Goal: Task Accomplishment & Management: Manage account settings

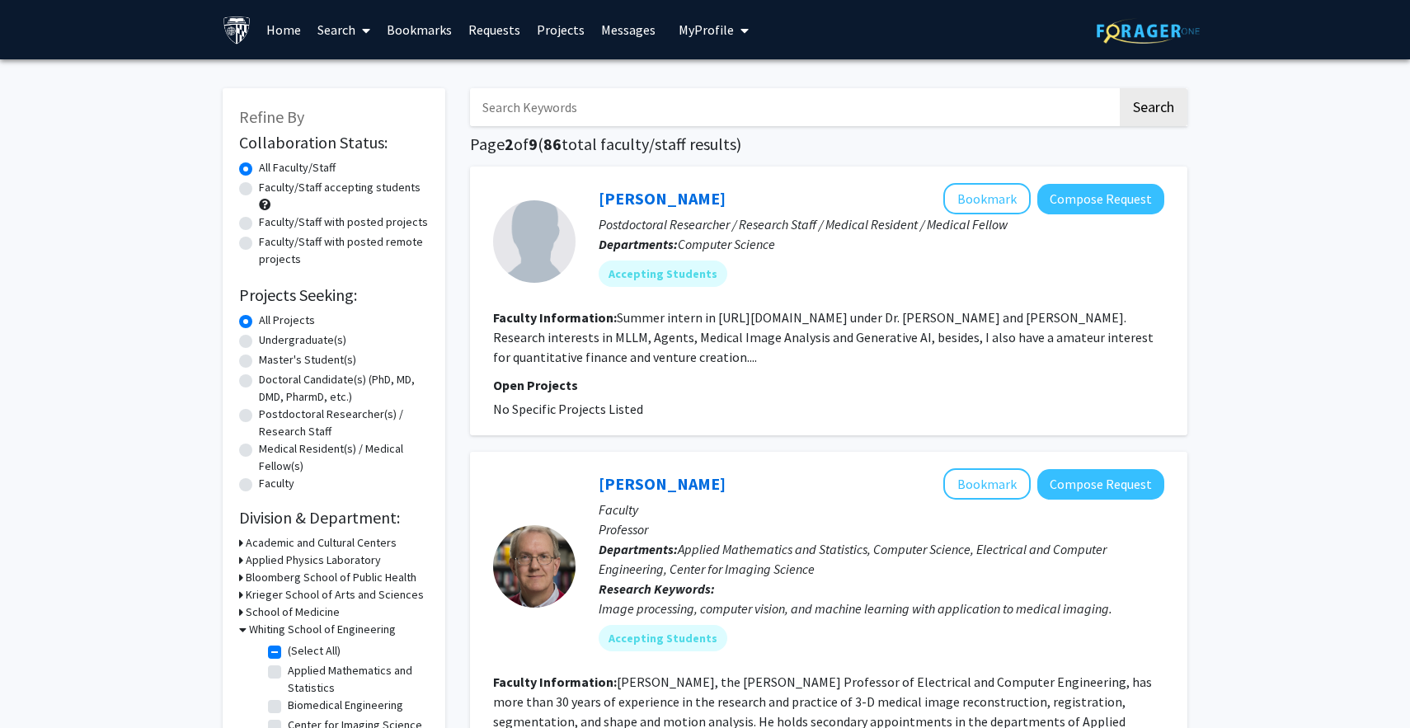
click at [698, 38] on button "My Profile" at bounding box center [714, 29] width 80 height 59
click at [740, 90] on span "View Profile" at bounding box center [781, 95] width 100 height 18
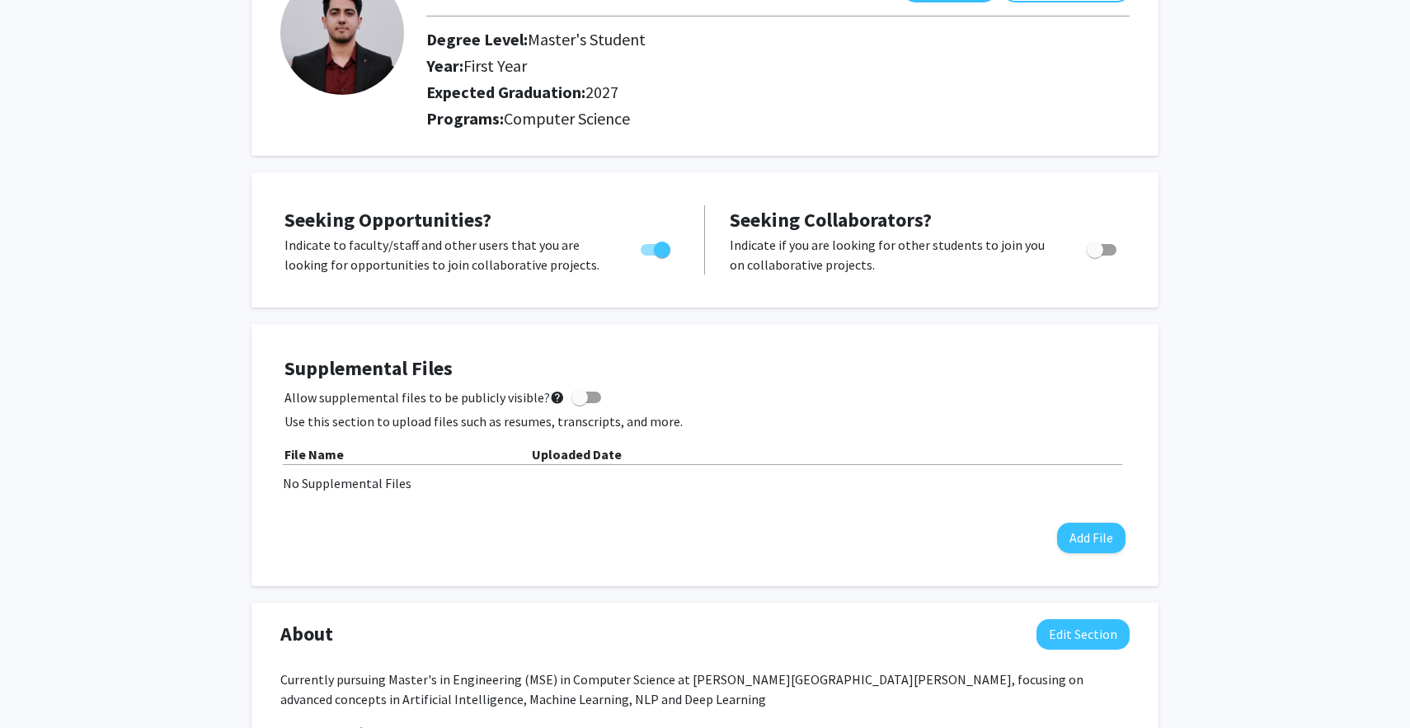
scroll to position [138, 0]
click at [1077, 543] on button "Add File" at bounding box center [1091, 537] width 68 height 31
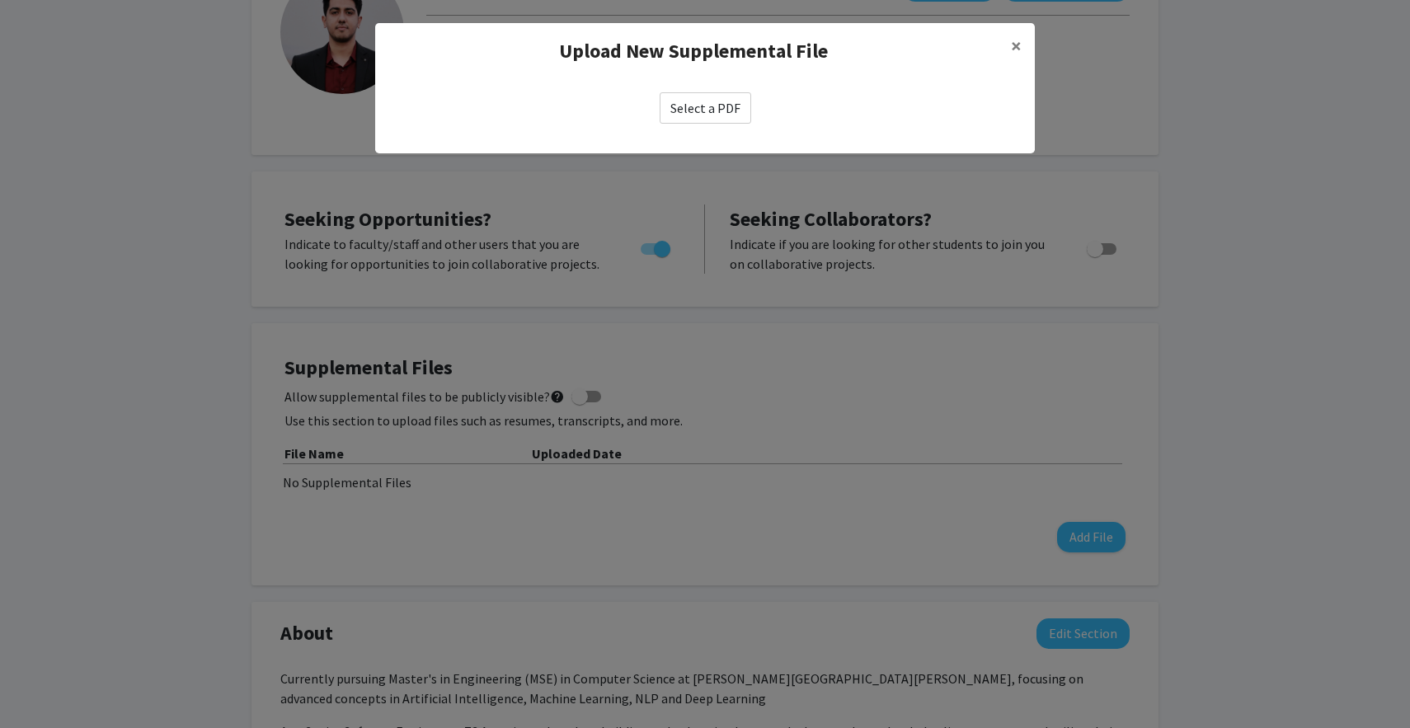
click at [699, 114] on label "Select a PDF" at bounding box center [706, 107] width 92 height 31
click at [0, 0] on input "Select a PDF" at bounding box center [0, 0] width 0 height 0
select select "custom"
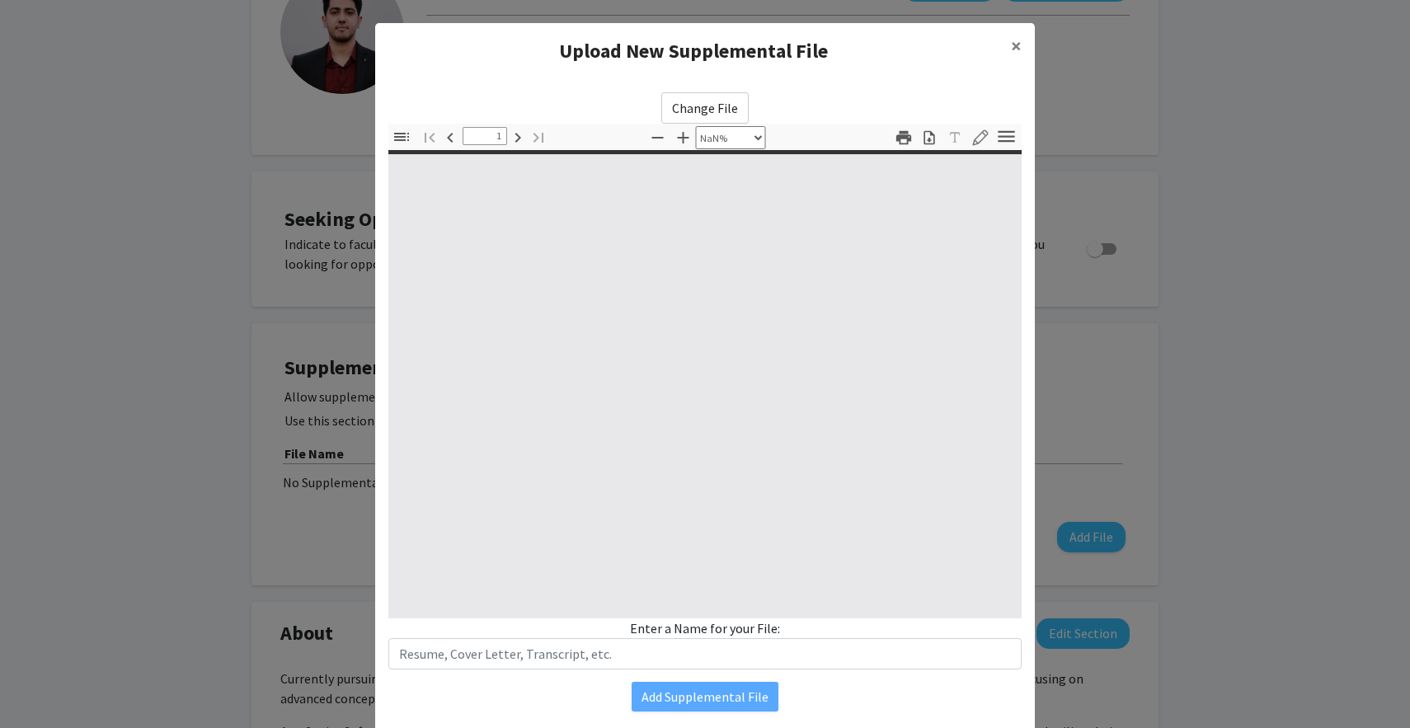
type input "0"
select select "custom"
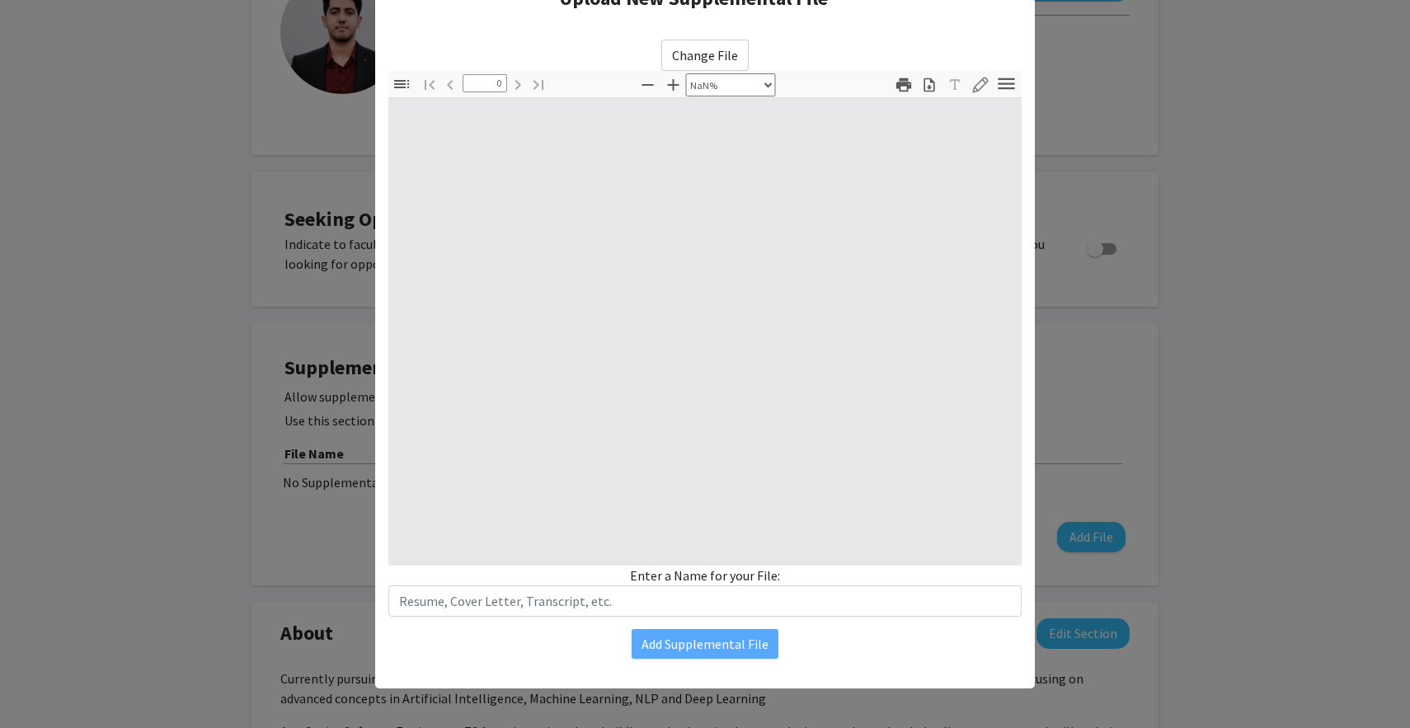
type input "1"
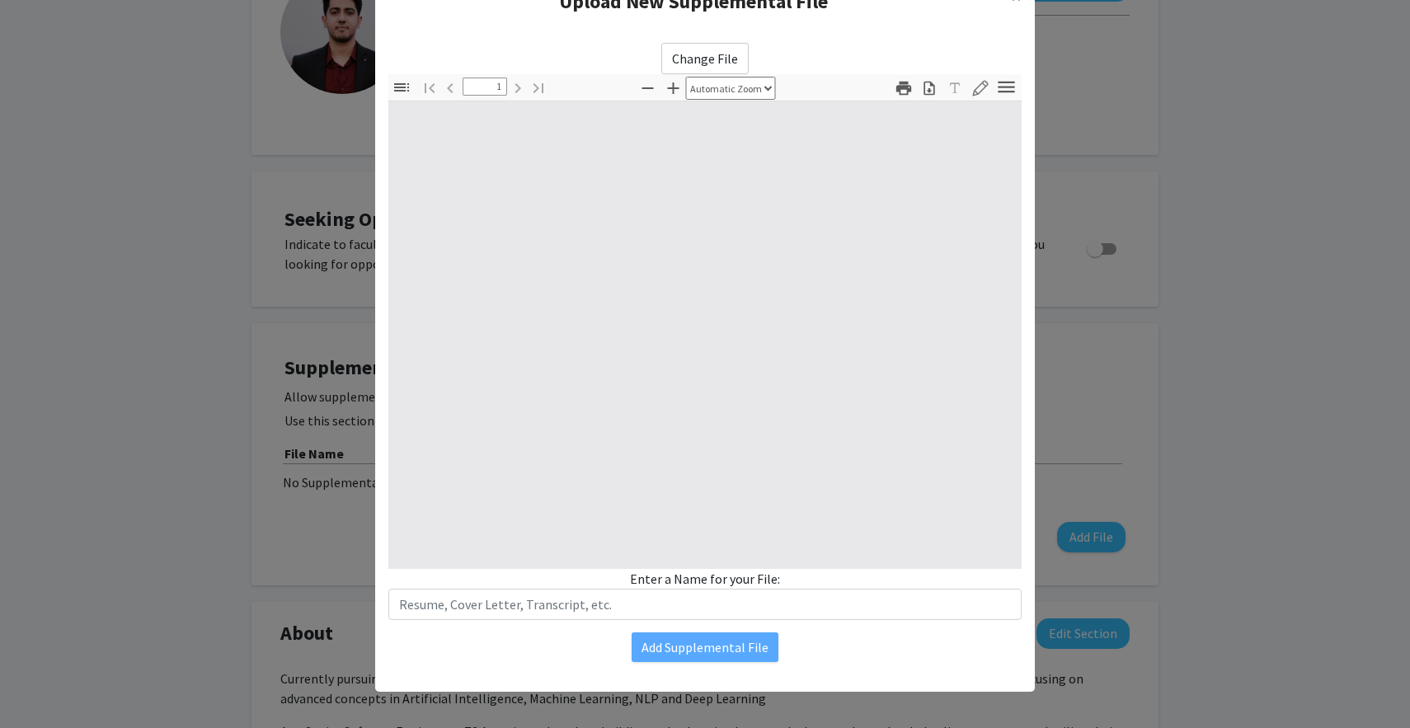
select select "auto"
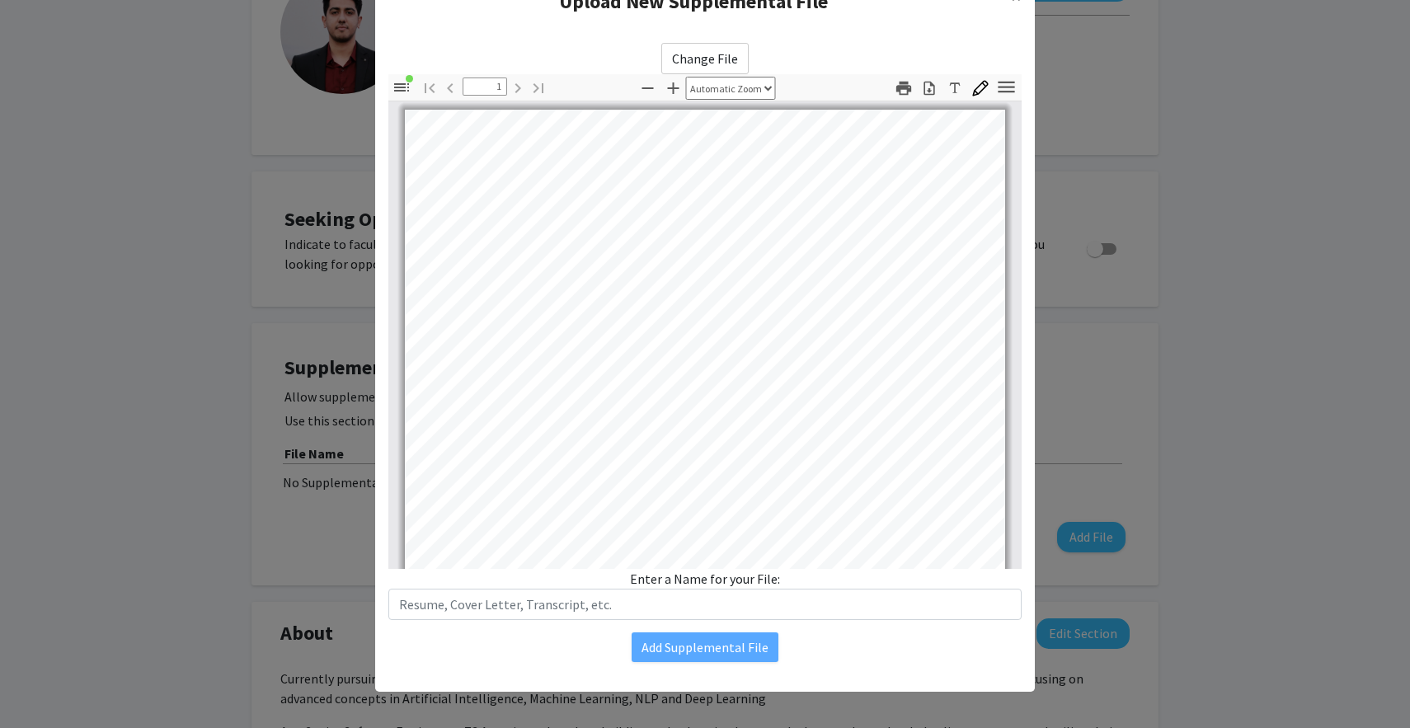
scroll to position [1, 0]
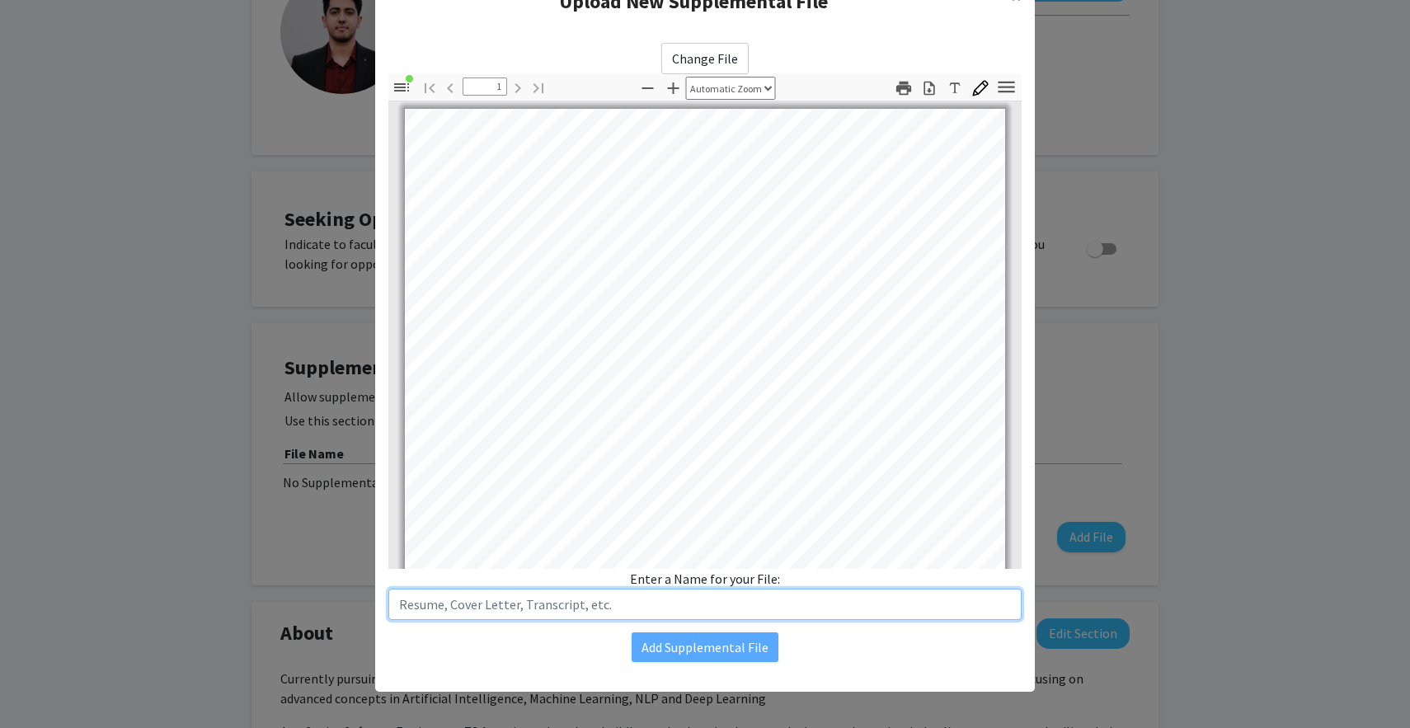
click at [463, 614] on input "text" at bounding box center [704, 604] width 633 height 31
type input "Resume"
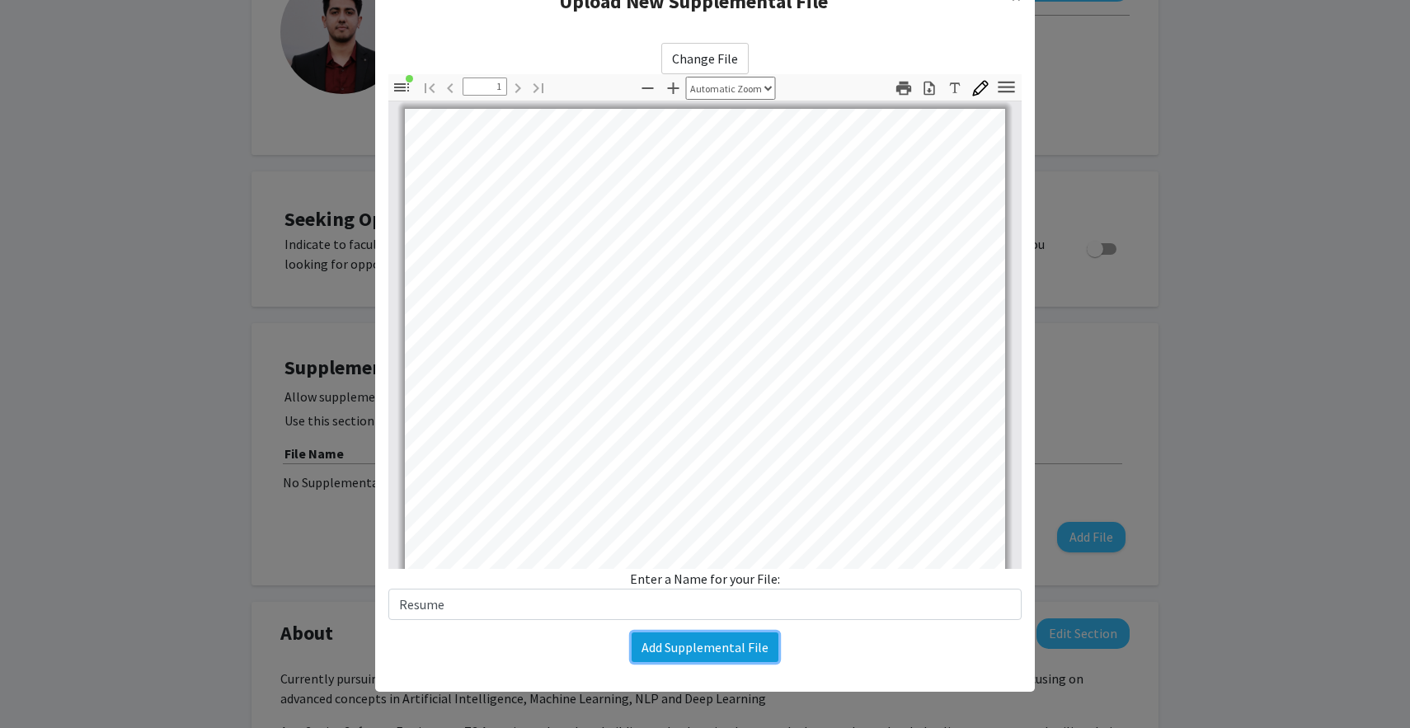
click at [688, 647] on button "Add Supplemental File" at bounding box center [704, 647] width 147 height 30
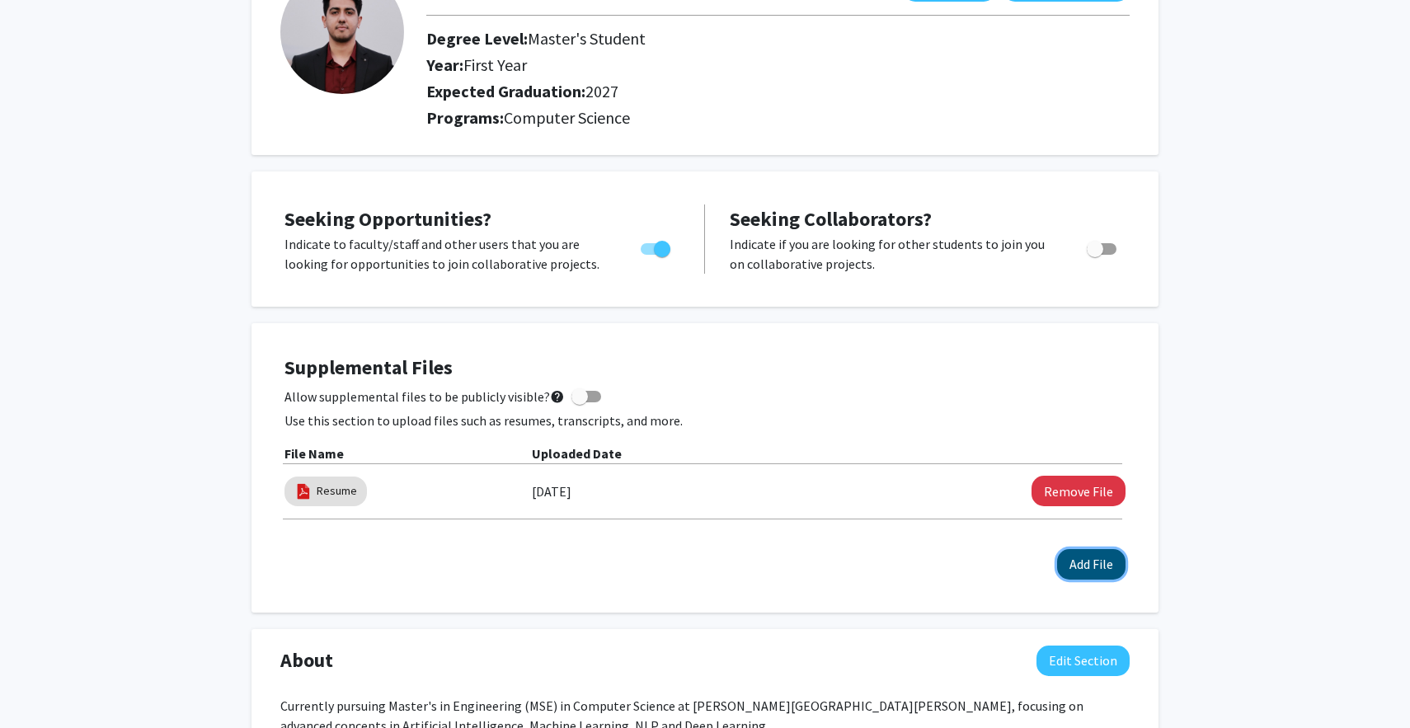
click at [1096, 573] on button "Add File" at bounding box center [1091, 564] width 68 height 31
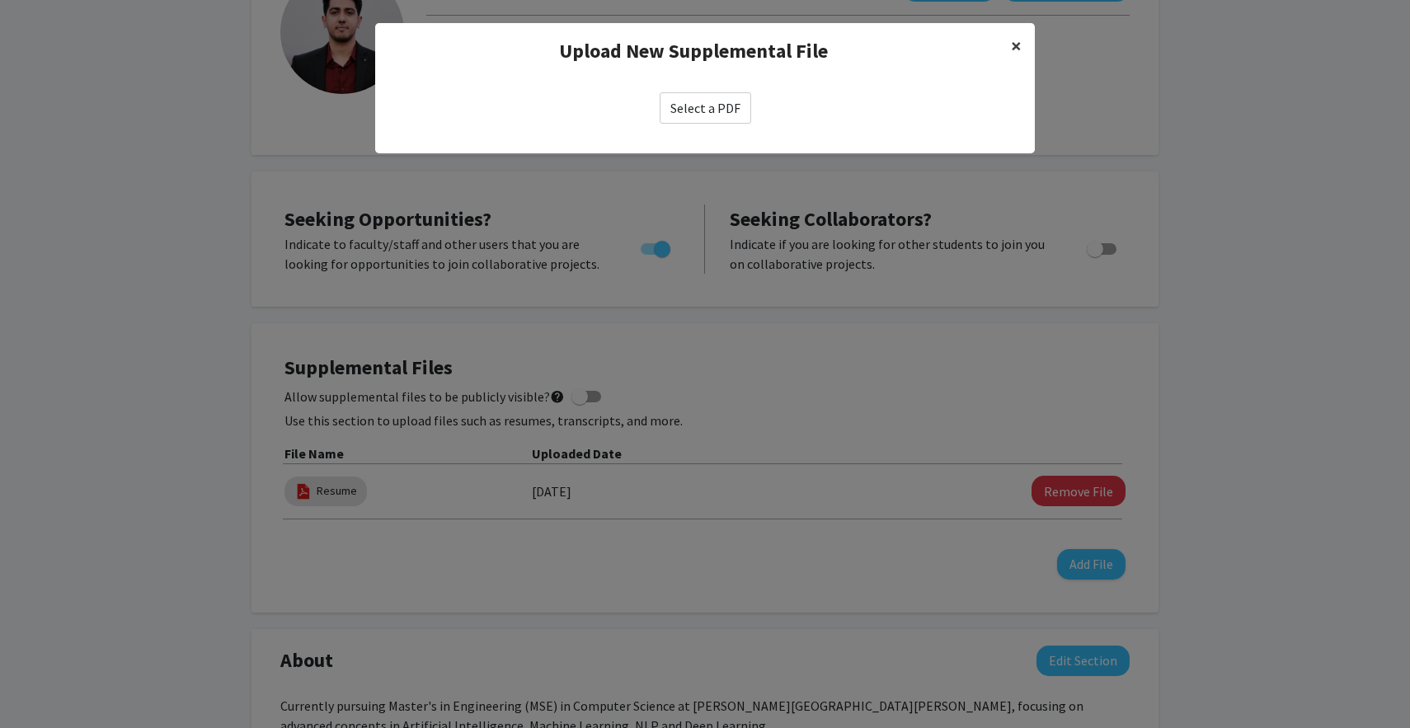
click at [1021, 51] on button "×" at bounding box center [1016, 46] width 37 height 46
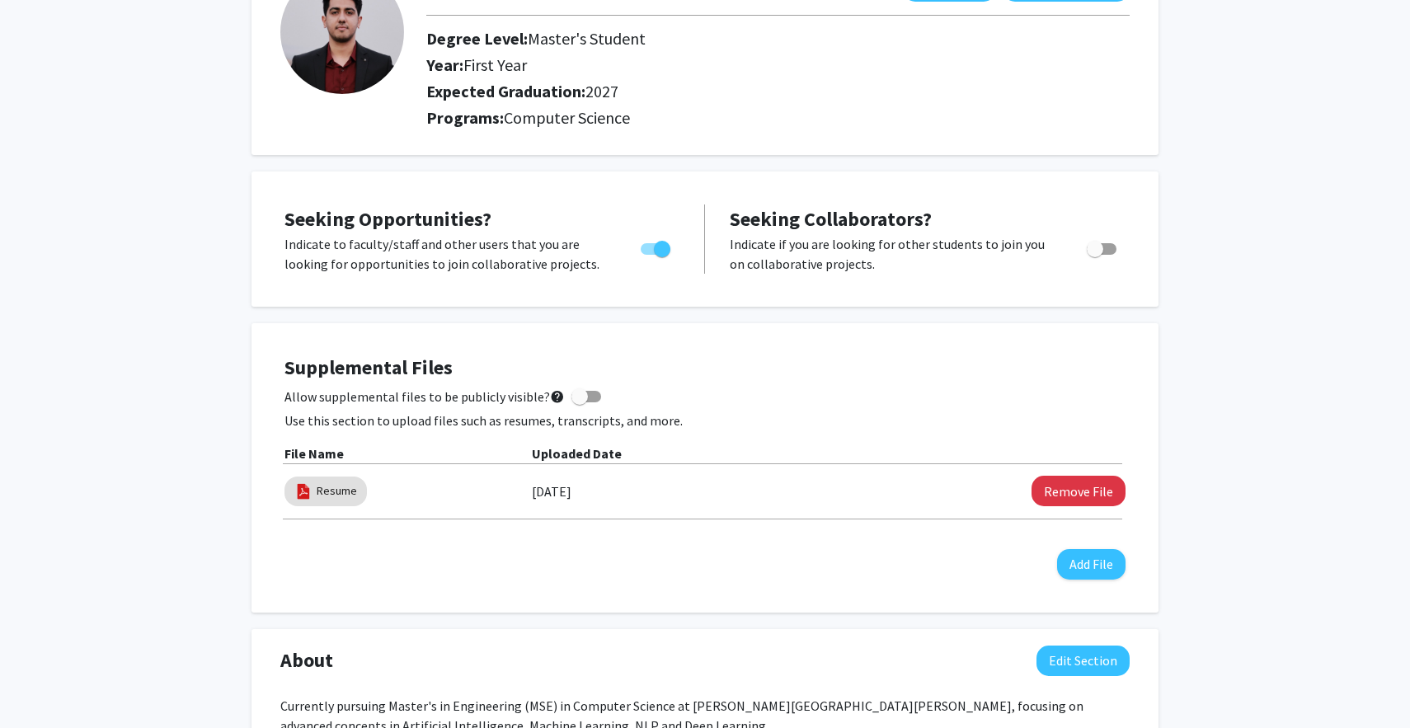
click at [925, 390] on div "Allow supplemental files to be publicly visible? help" at bounding box center [704, 397] width 841 height 20
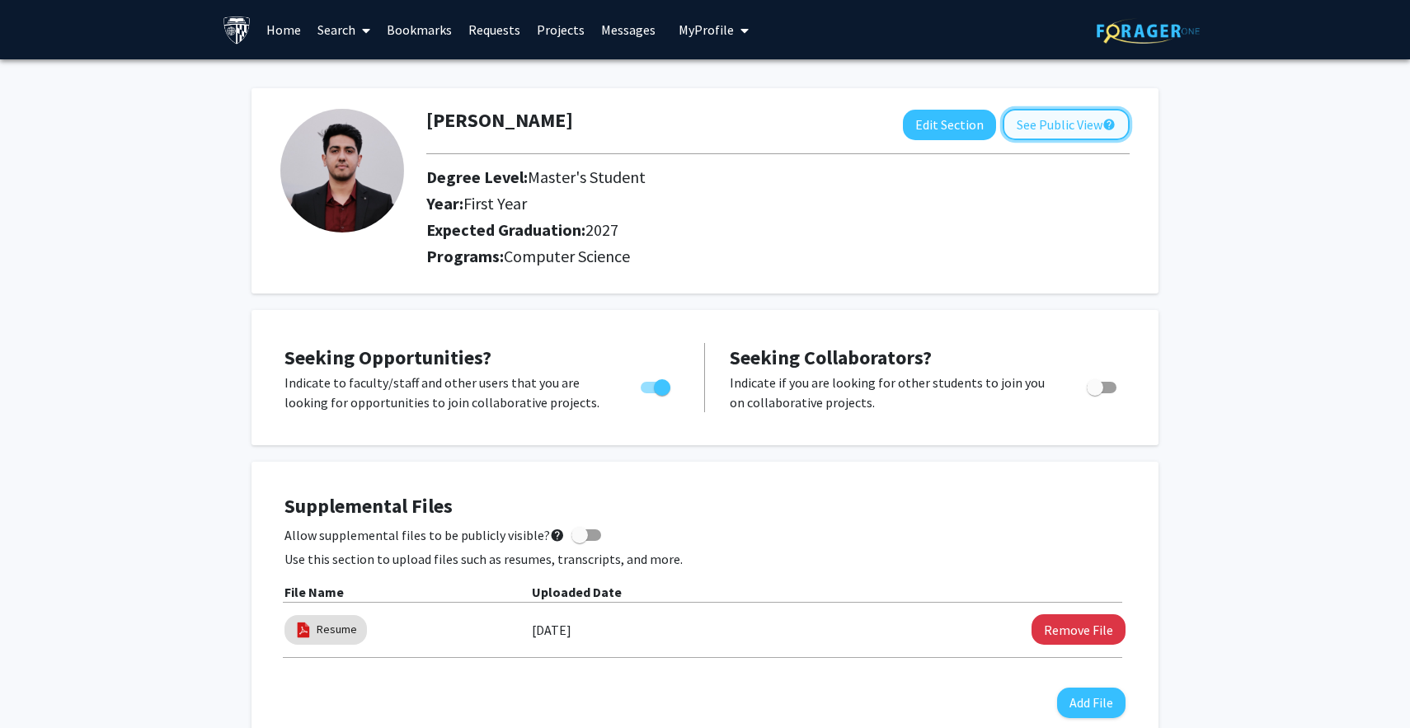
click at [1066, 134] on button "See Public View help" at bounding box center [1065, 124] width 127 height 31
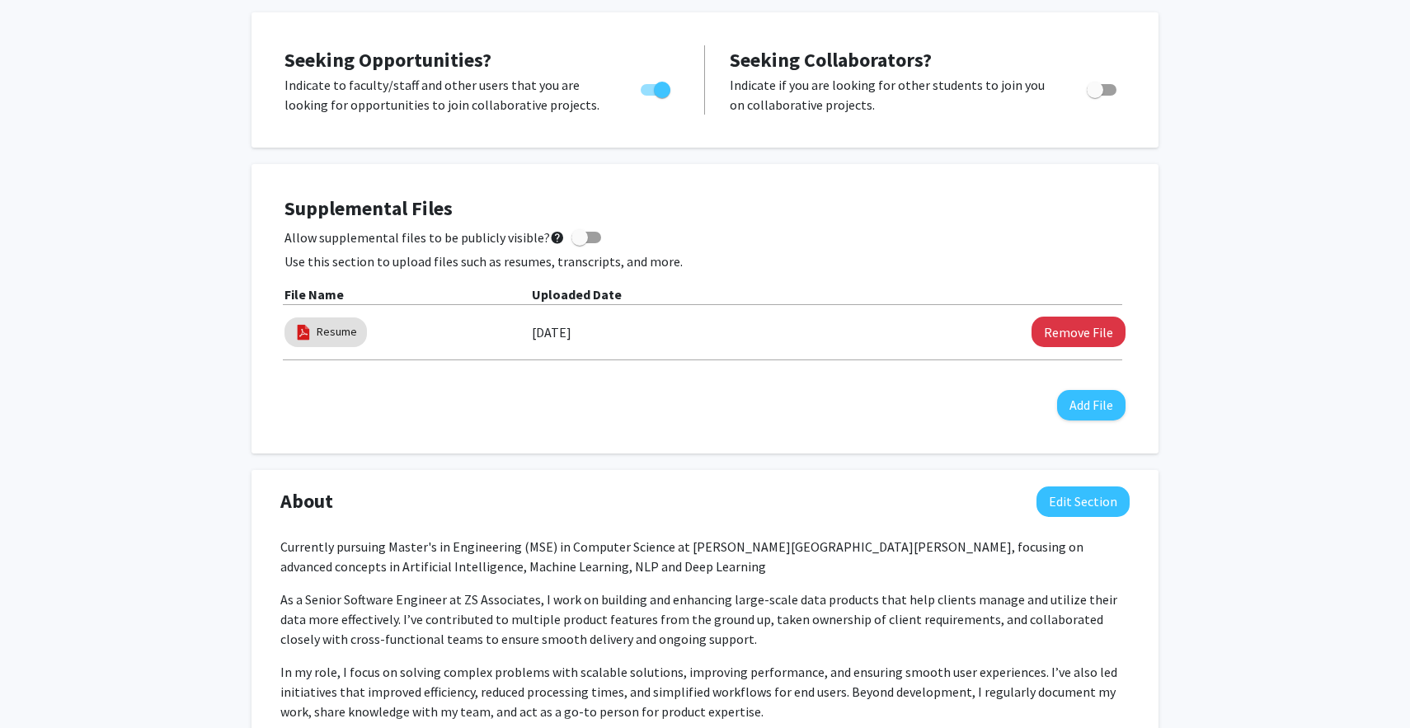
scroll to position [307, 0]
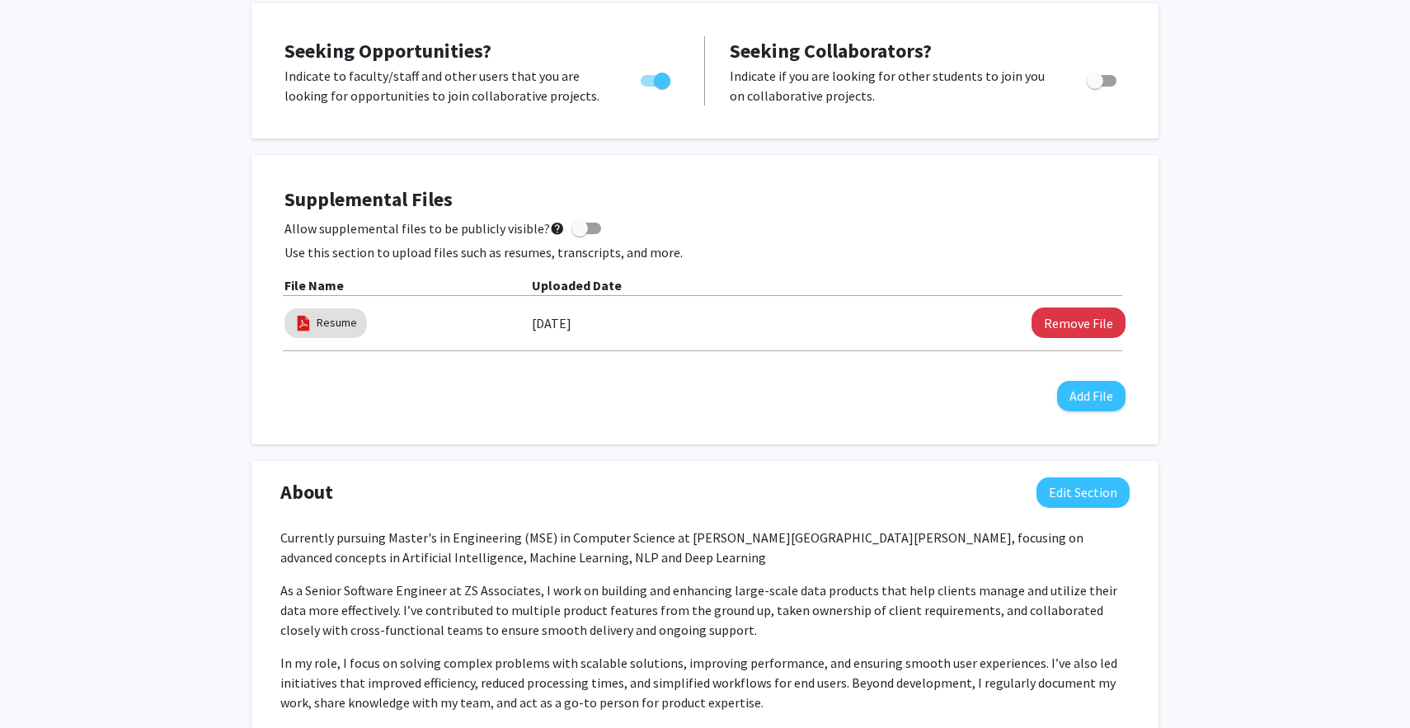
click at [454, 412] on div "Supplemental Files Allow supplemental files to be publicly visible? help Use th…" at bounding box center [705, 299] width 874 height 256
click at [580, 220] on label "Allow supplemental files to be publicly visible? help" at bounding box center [442, 228] width 317 height 20
click at [580, 234] on input "Allow supplemental files to be publicly visible? help" at bounding box center [579, 234] width 1 height 1
checkbox input "true"
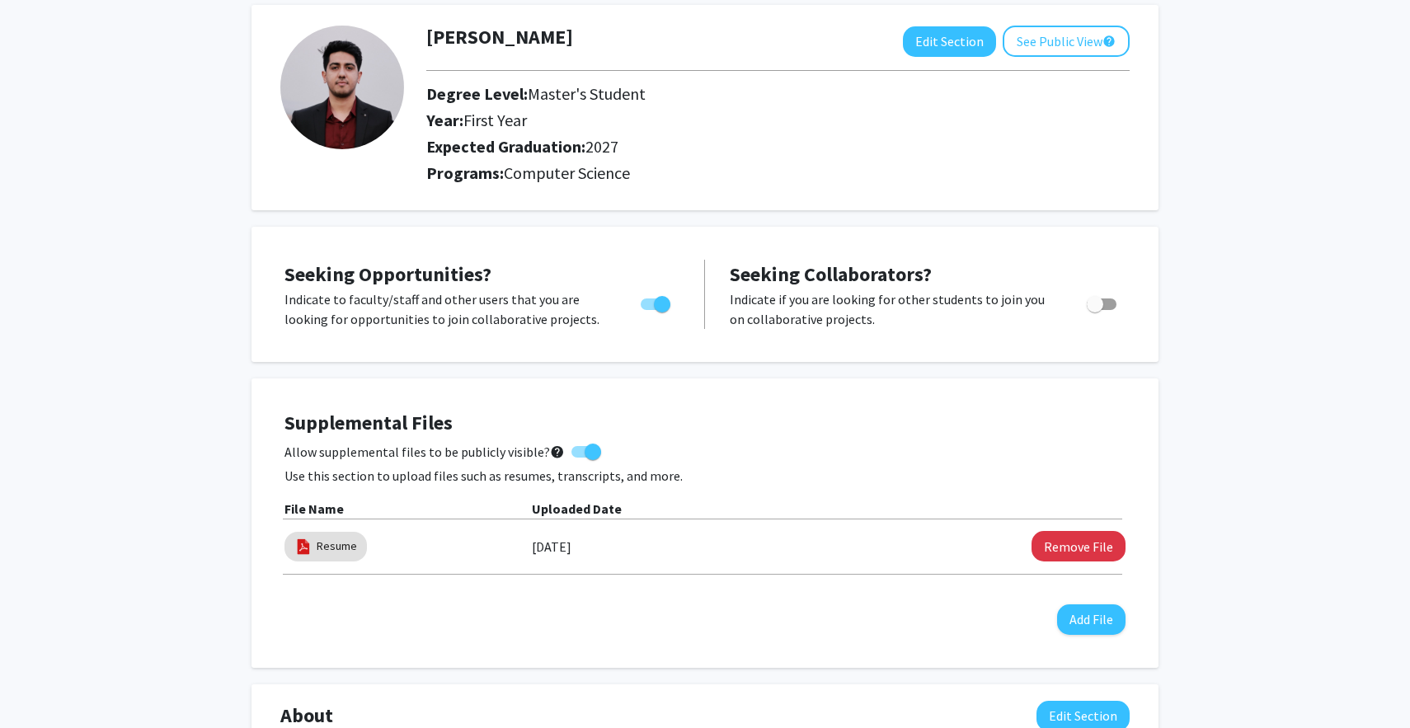
scroll to position [0, 0]
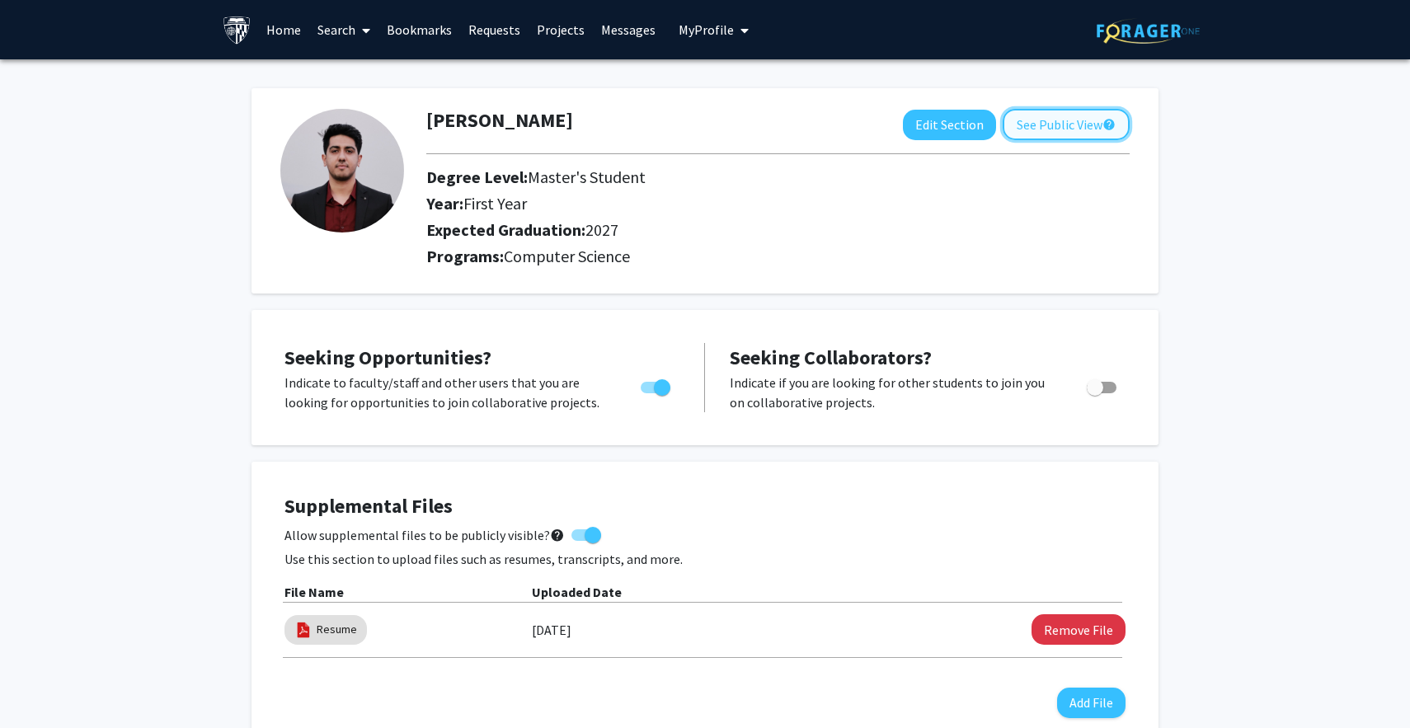
click at [1054, 132] on button "See Public View help" at bounding box center [1065, 124] width 127 height 31
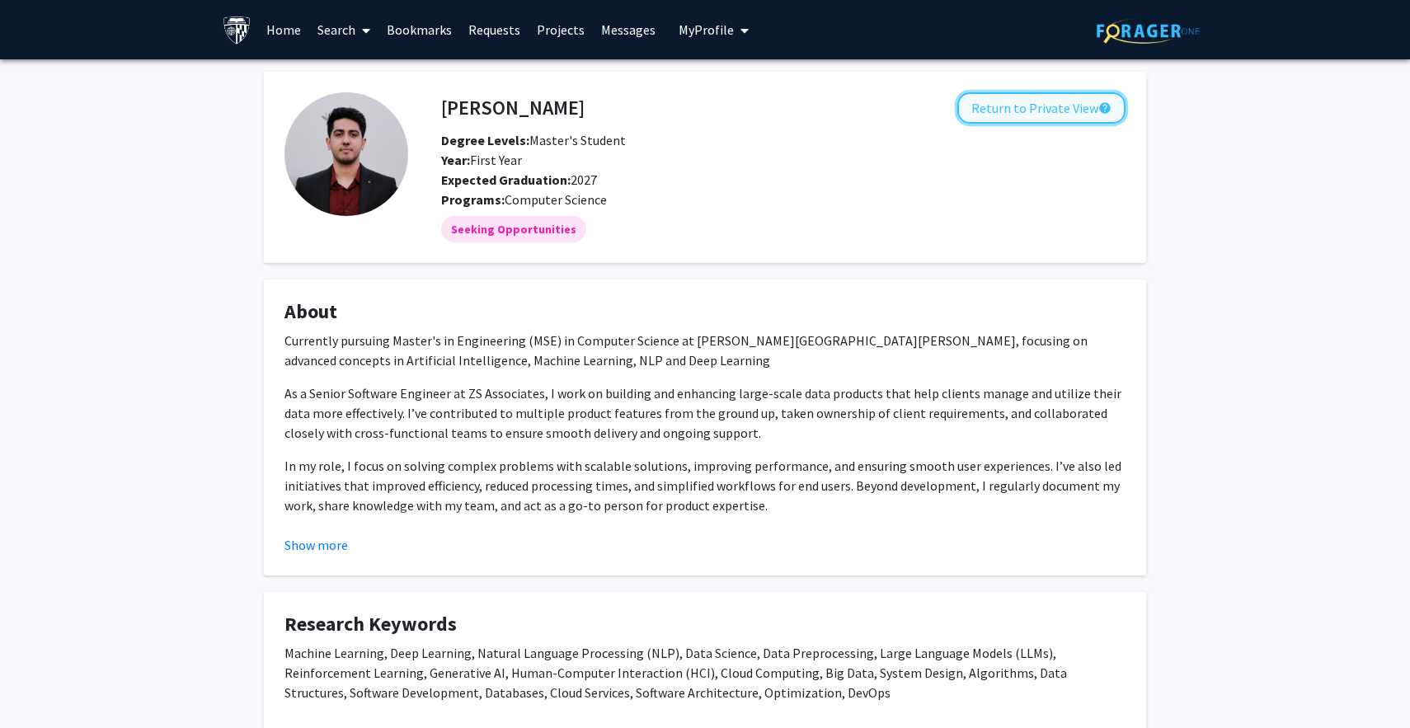
click at [1042, 122] on button "Return to Private View help" at bounding box center [1041, 107] width 168 height 31
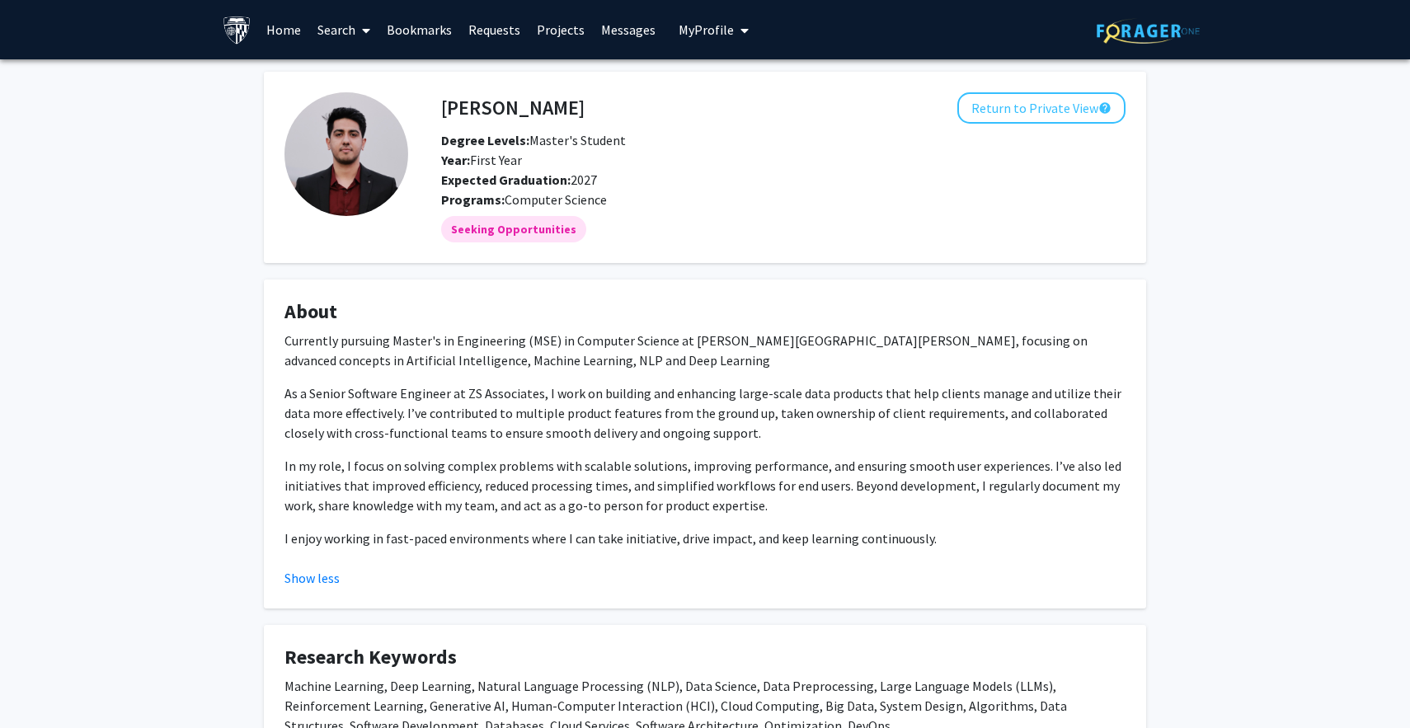
click at [756, 23] on div "Skip navigation Home Search Bookmarks Requests Projects Messages My Profile [PE…" at bounding box center [704, 29] width 989 height 59
click at [514, 44] on link "Requests" at bounding box center [494, 30] width 68 height 58
click at [555, 25] on link "Projects" at bounding box center [560, 30] width 64 height 58
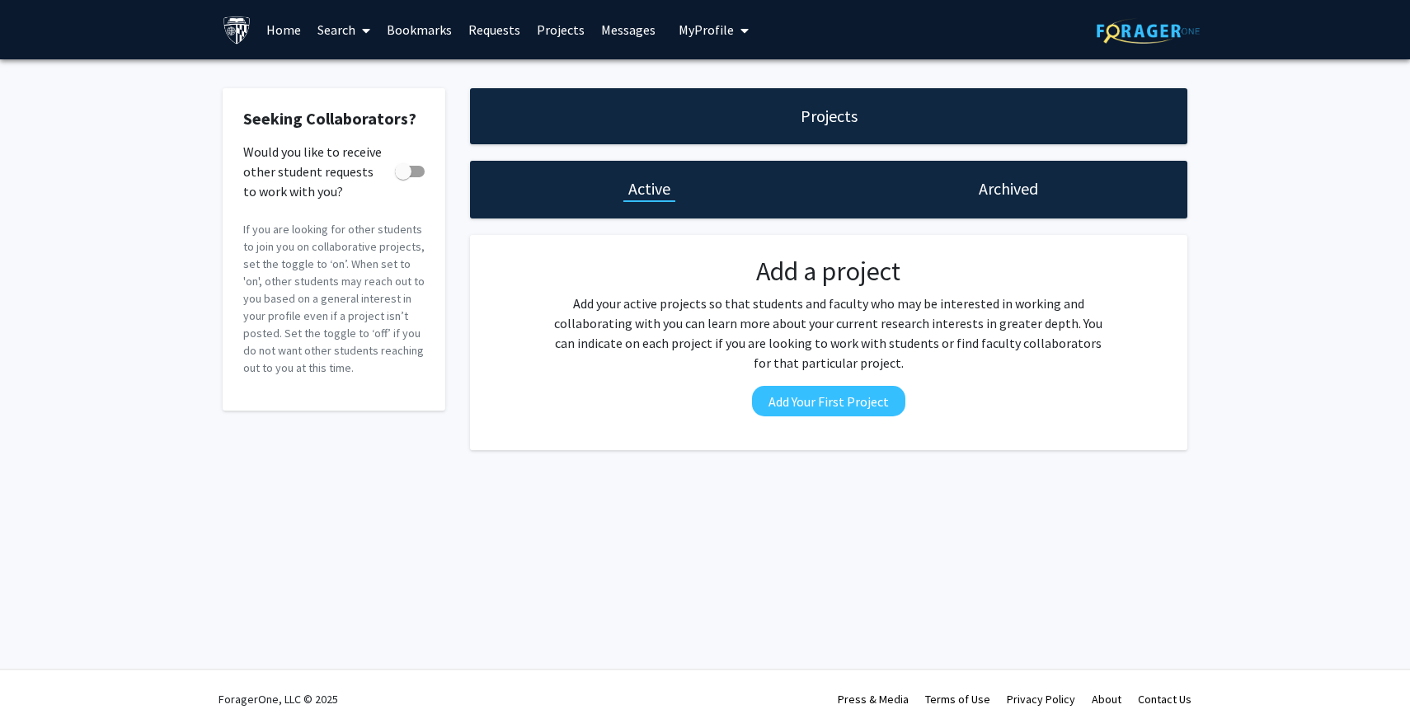
click at [500, 35] on link "Requests" at bounding box center [494, 30] width 68 height 58
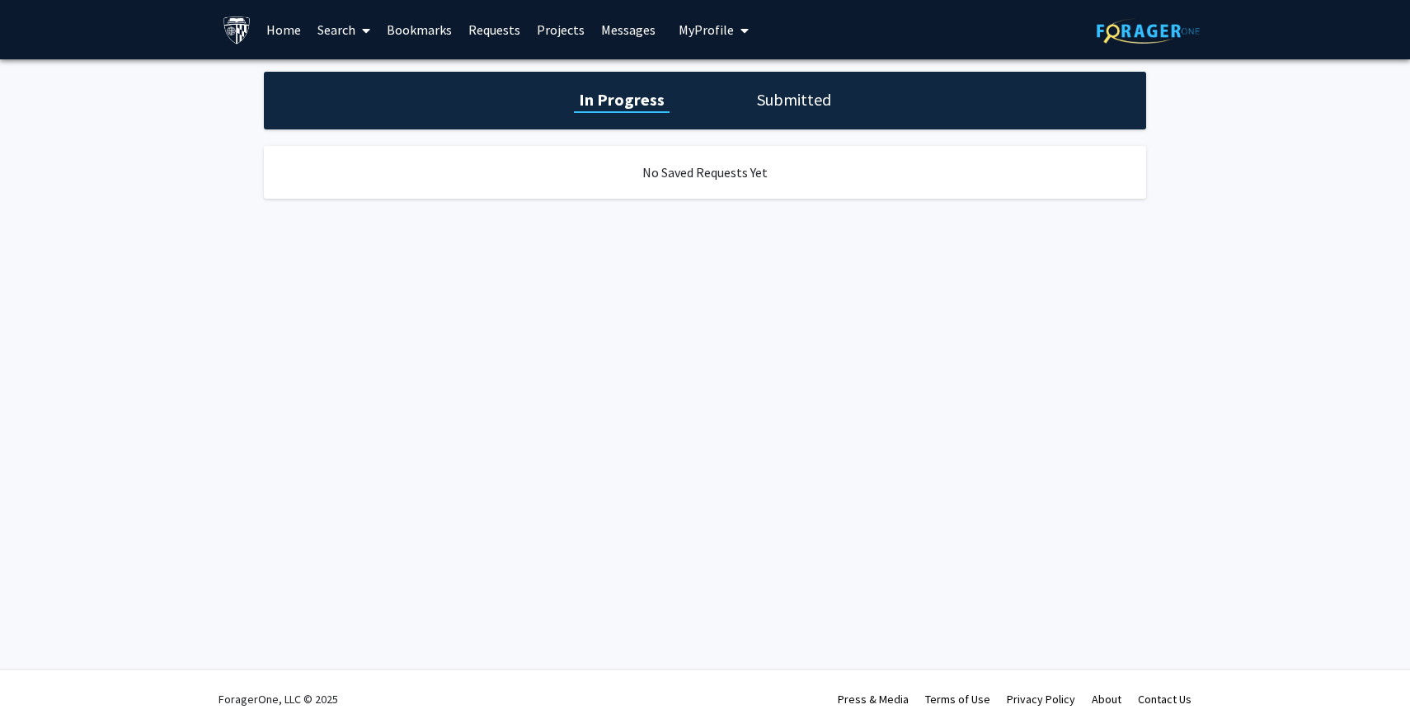
click at [424, 35] on link "Bookmarks" at bounding box center [419, 30] width 82 height 58
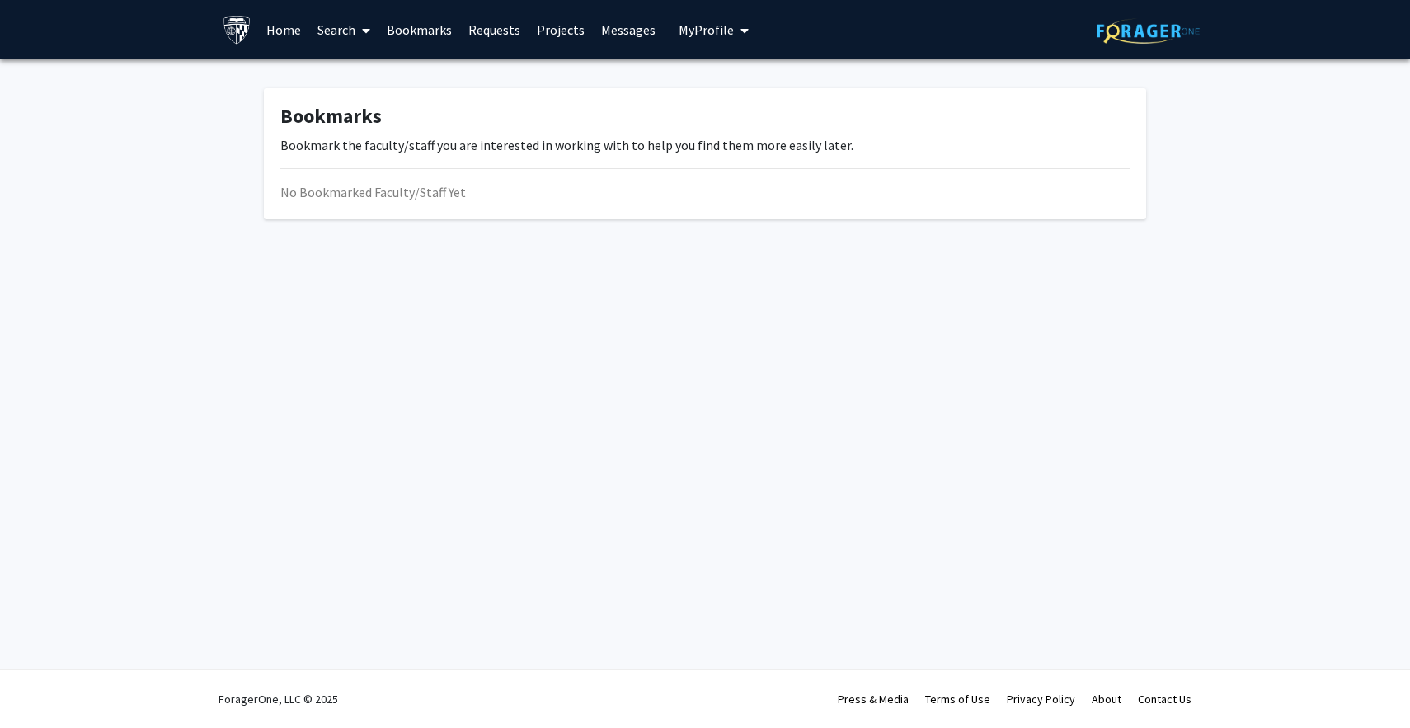
click at [357, 37] on span at bounding box center [362, 31] width 15 height 58
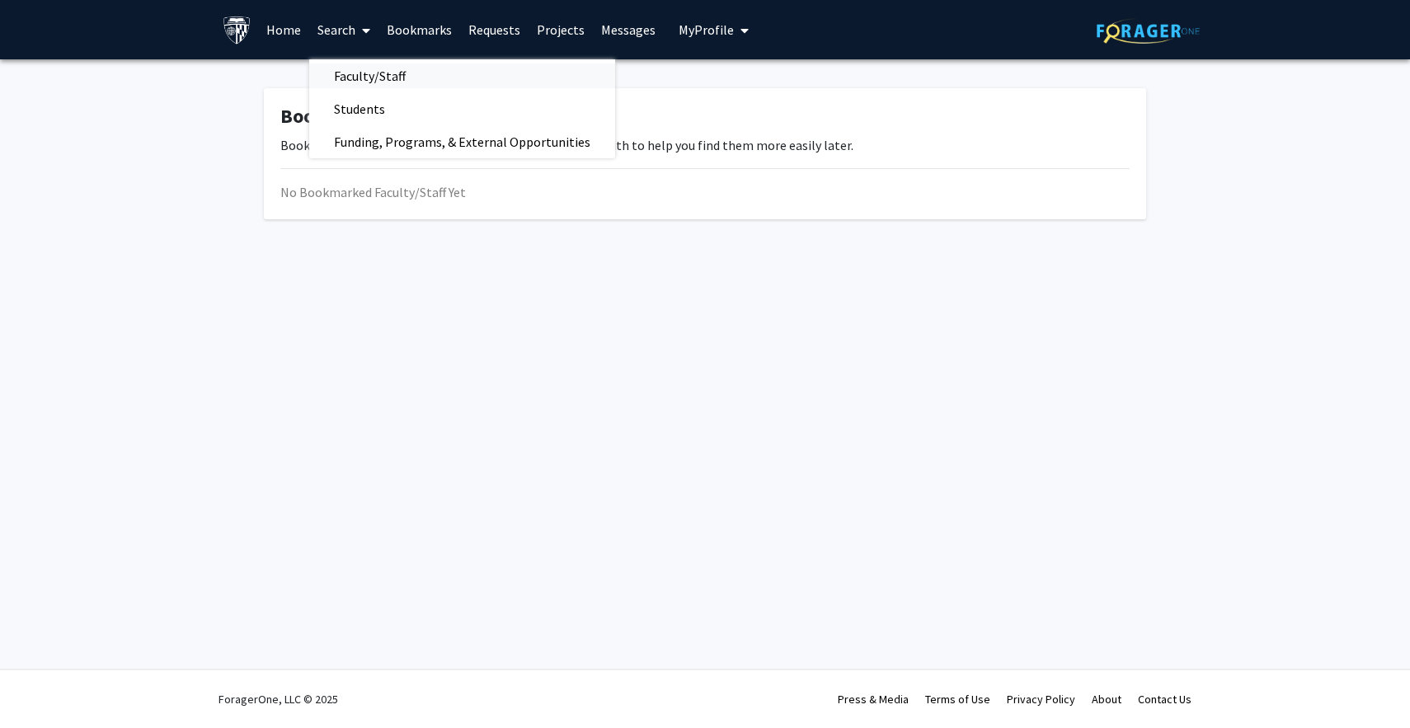
click at [392, 70] on span "Faculty/Staff" at bounding box center [369, 75] width 121 height 33
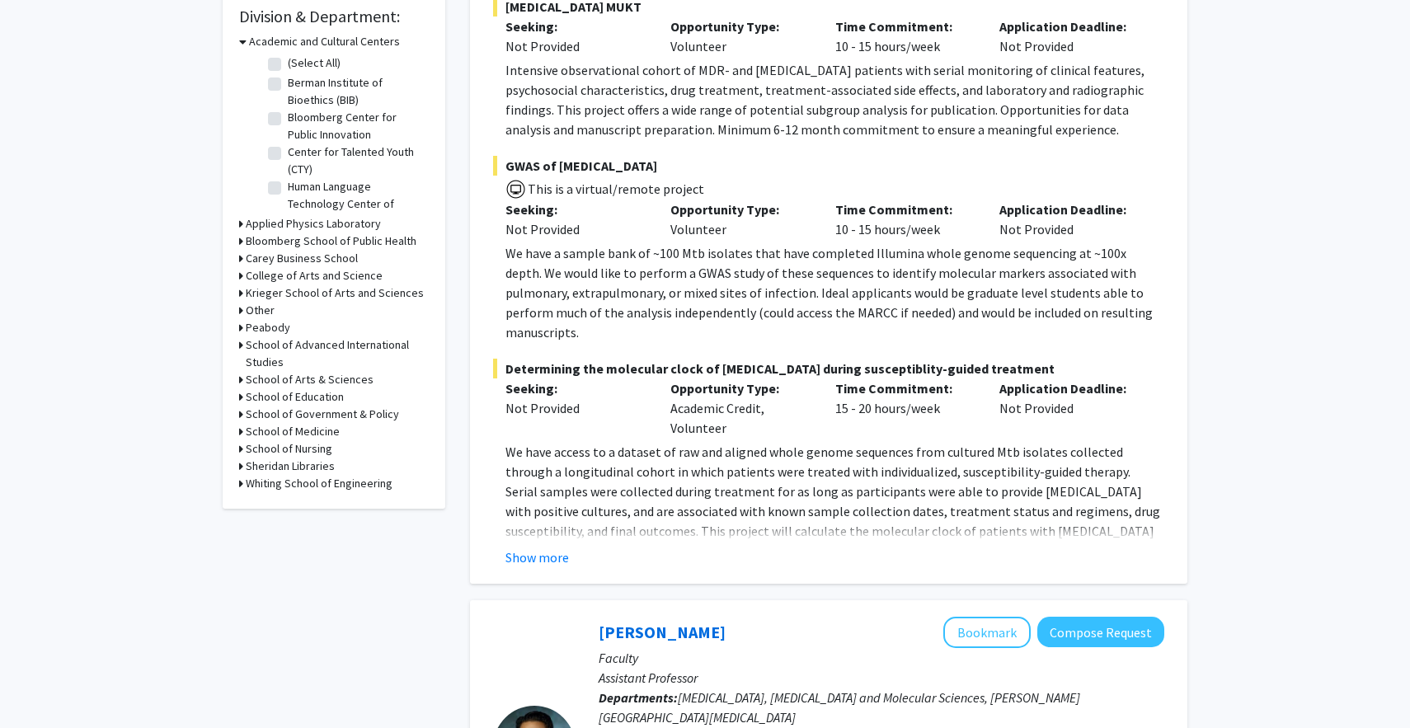
scroll to position [514, 0]
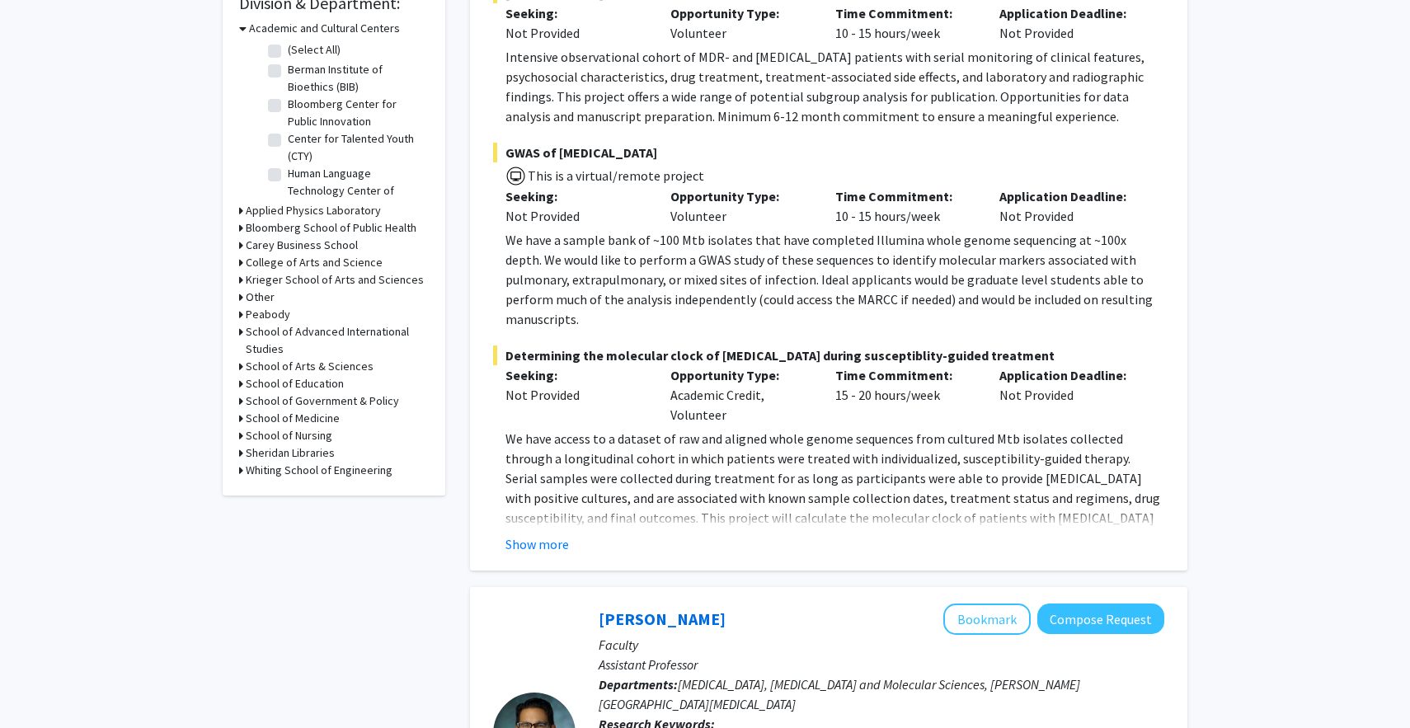
click at [321, 467] on h3 "Whiting School of Engineering" at bounding box center [319, 470] width 147 height 17
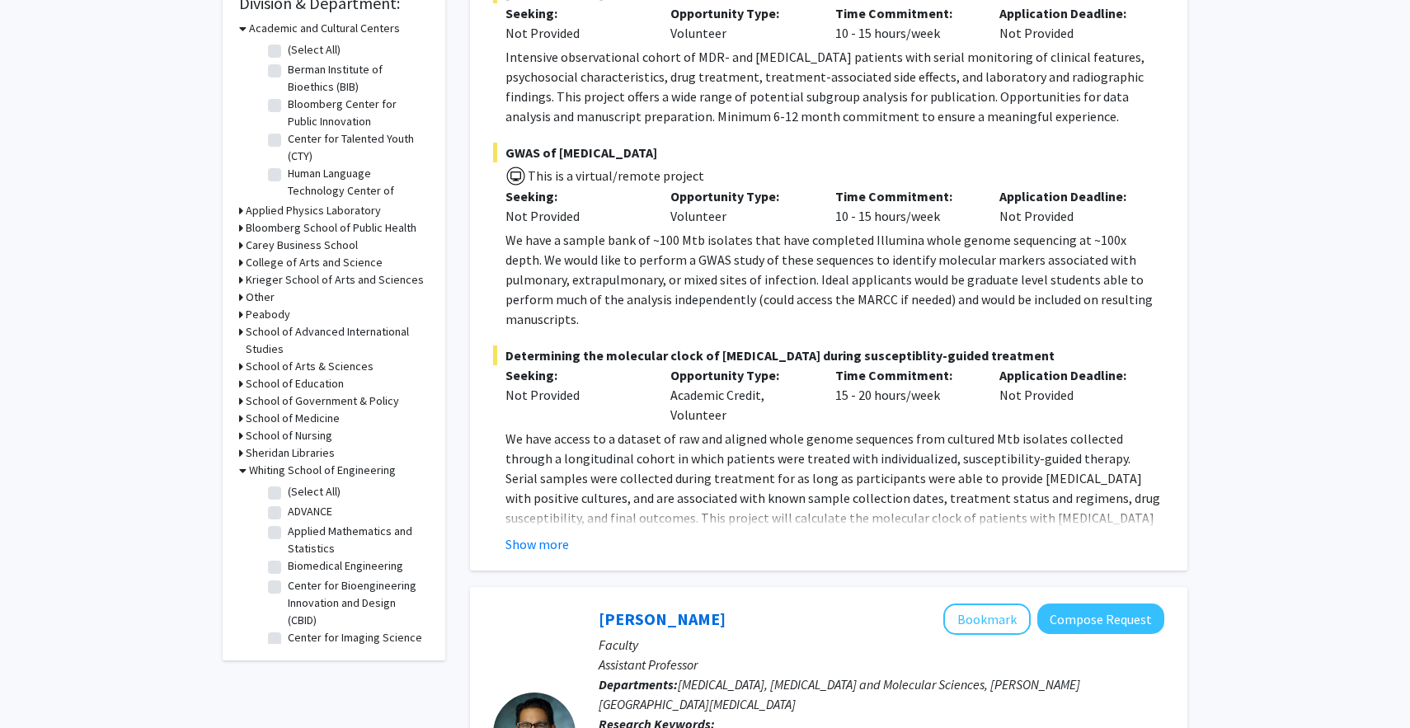
scroll to position [102, 0]
click at [359, 557] on label "Center for Language and Speech Processing (CLSP)" at bounding box center [356, 564] width 137 height 35
click at [298, 557] on input "Center for Language and Speech Processing (CLSP)" at bounding box center [293, 552] width 11 height 11
checkbox input "true"
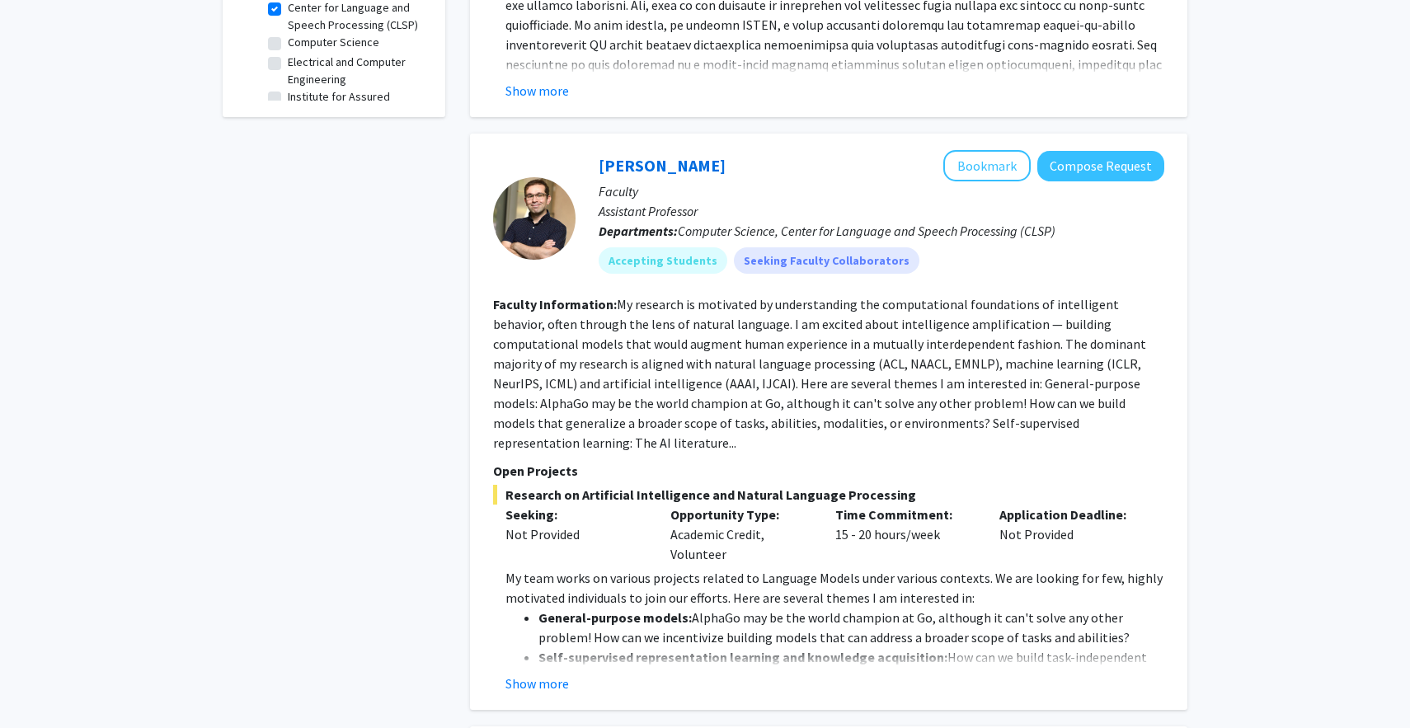
scroll to position [689, 0]
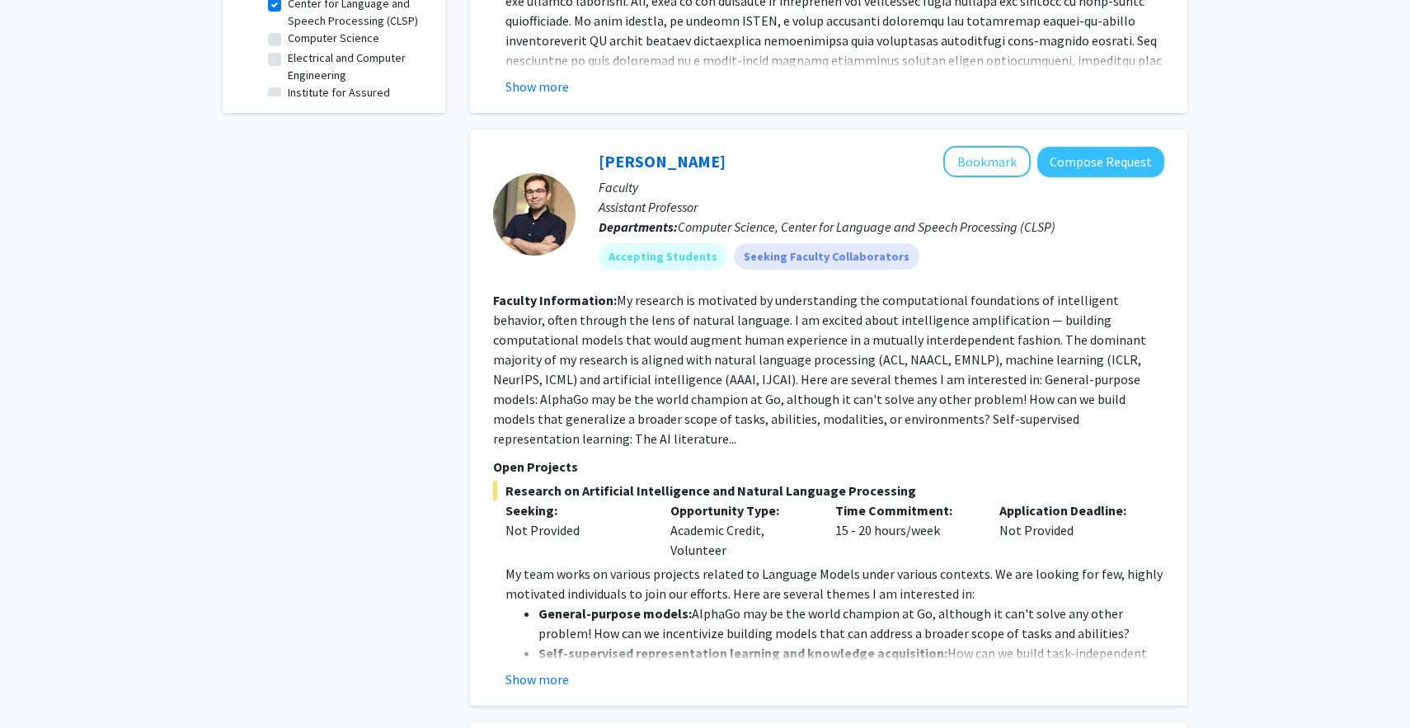
click at [549, 625] on fg-read-more "My team works on various projects related to Language Models under various cont…" at bounding box center [828, 626] width 671 height 125
click at [545, 669] on button "Show more" at bounding box center [536, 679] width 63 height 20
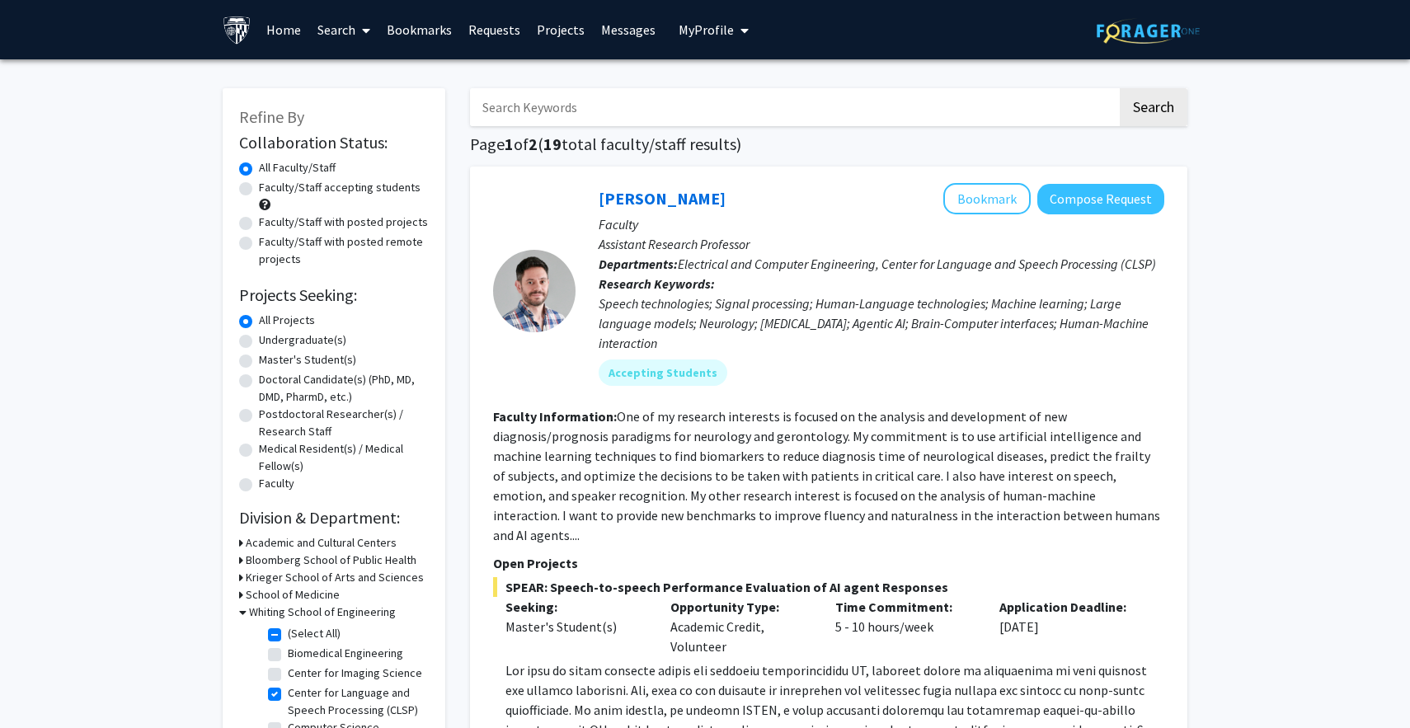
scroll to position [343, 0]
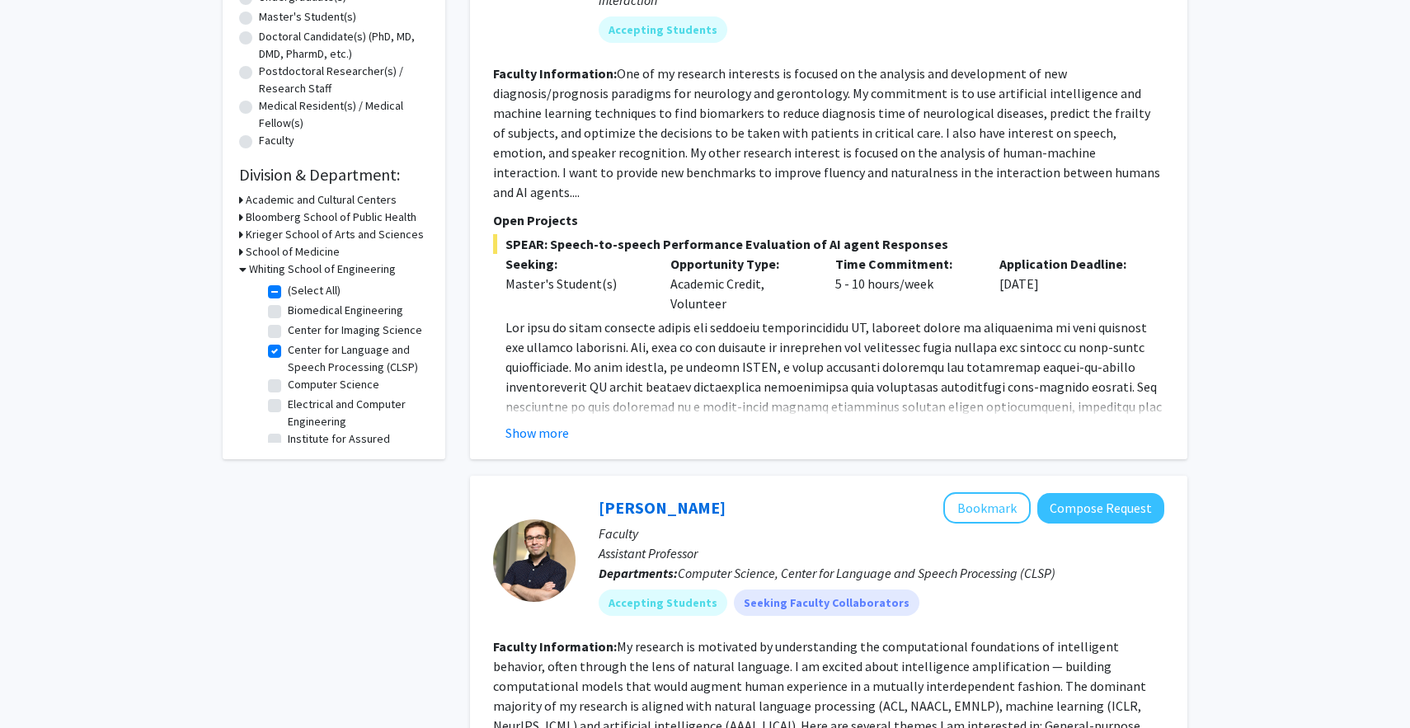
click at [288, 352] on label "Center for Language and Speech Processing (CLSP)" at bounding box center [356, 358] width 137 height 35
click at [288, 352] on input "Center for Language and Speech Processing (CLSP)" at bounding box center [293, 346] width 11 height 11
checkbox input "false"
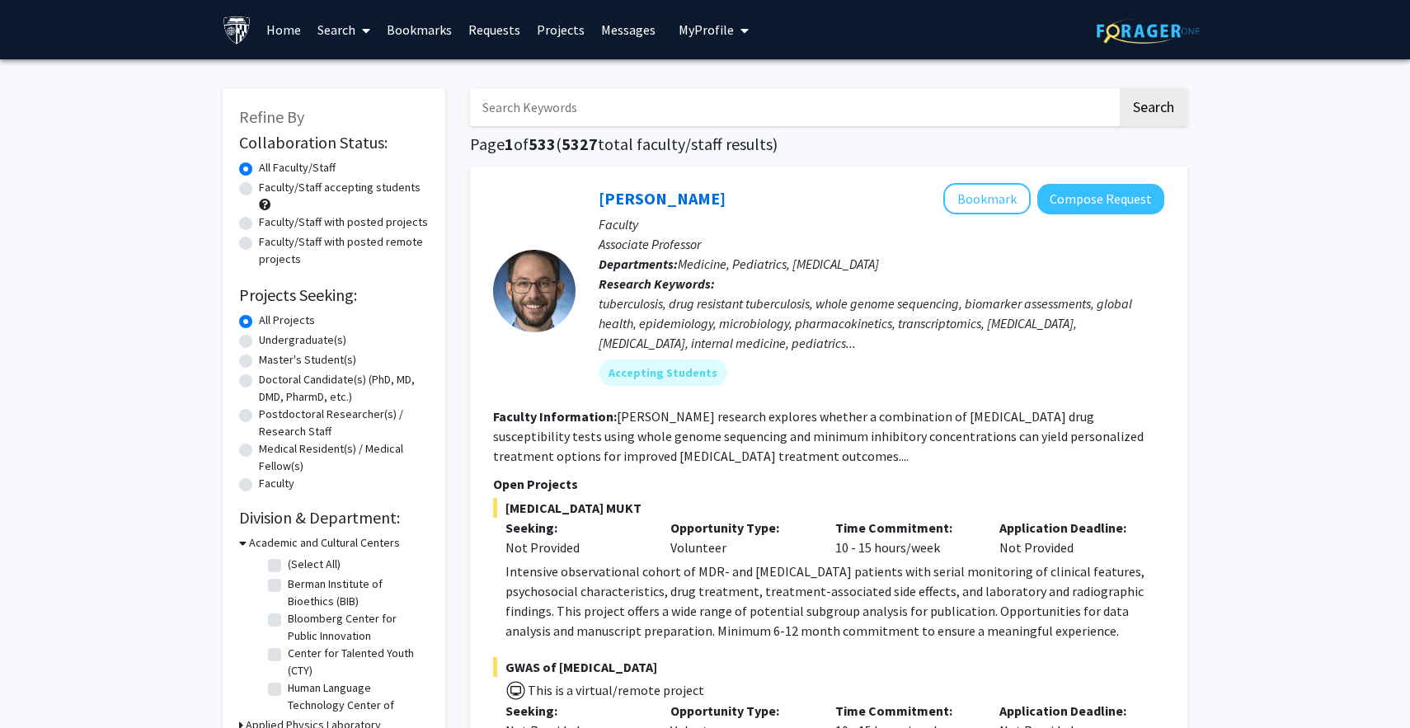
click at [615, 100] on input "Search Keywords" at bounding box center [793, 107] width 647 height 38
click at [1120, 88] on button "Search" at bounding box center [1154, 107] width 68 height 38
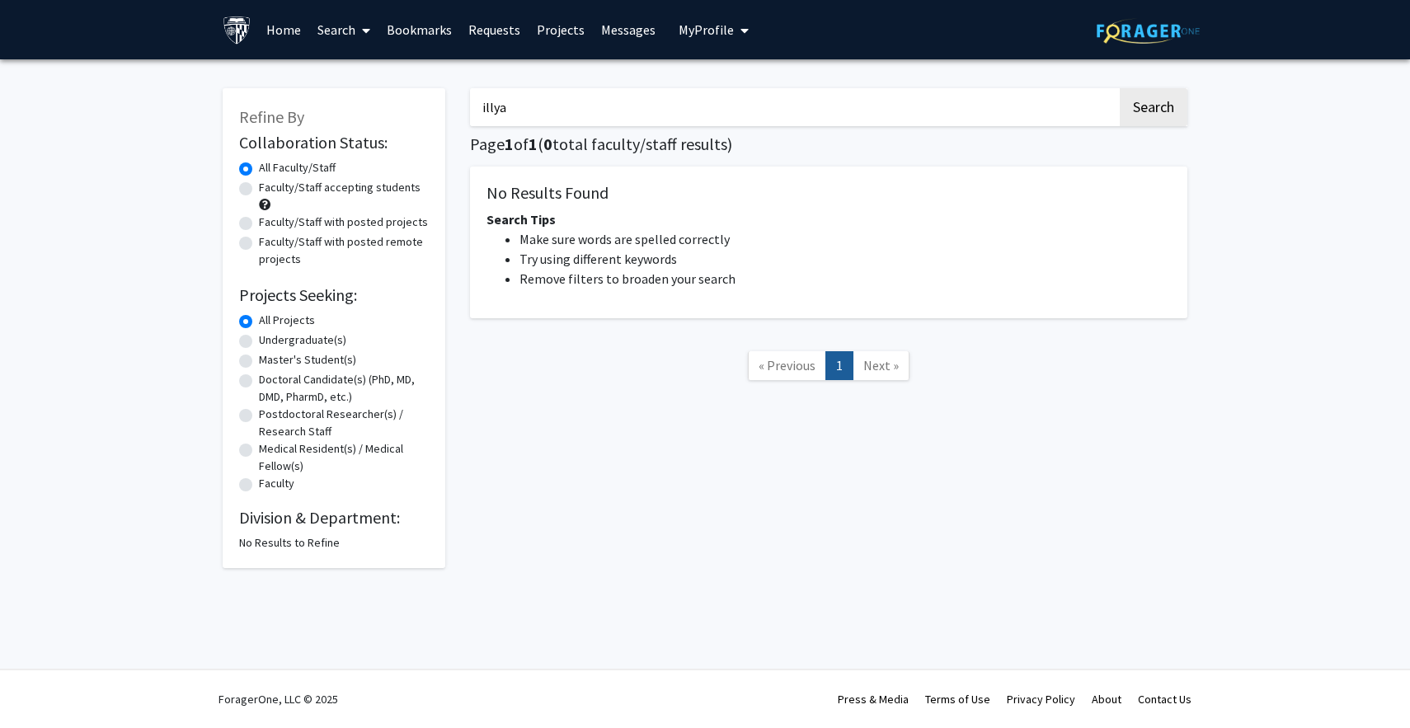
paste input "I"
click at [1120, 88] on button "Search" at bounding box center [1154, 107] width 68 height 38
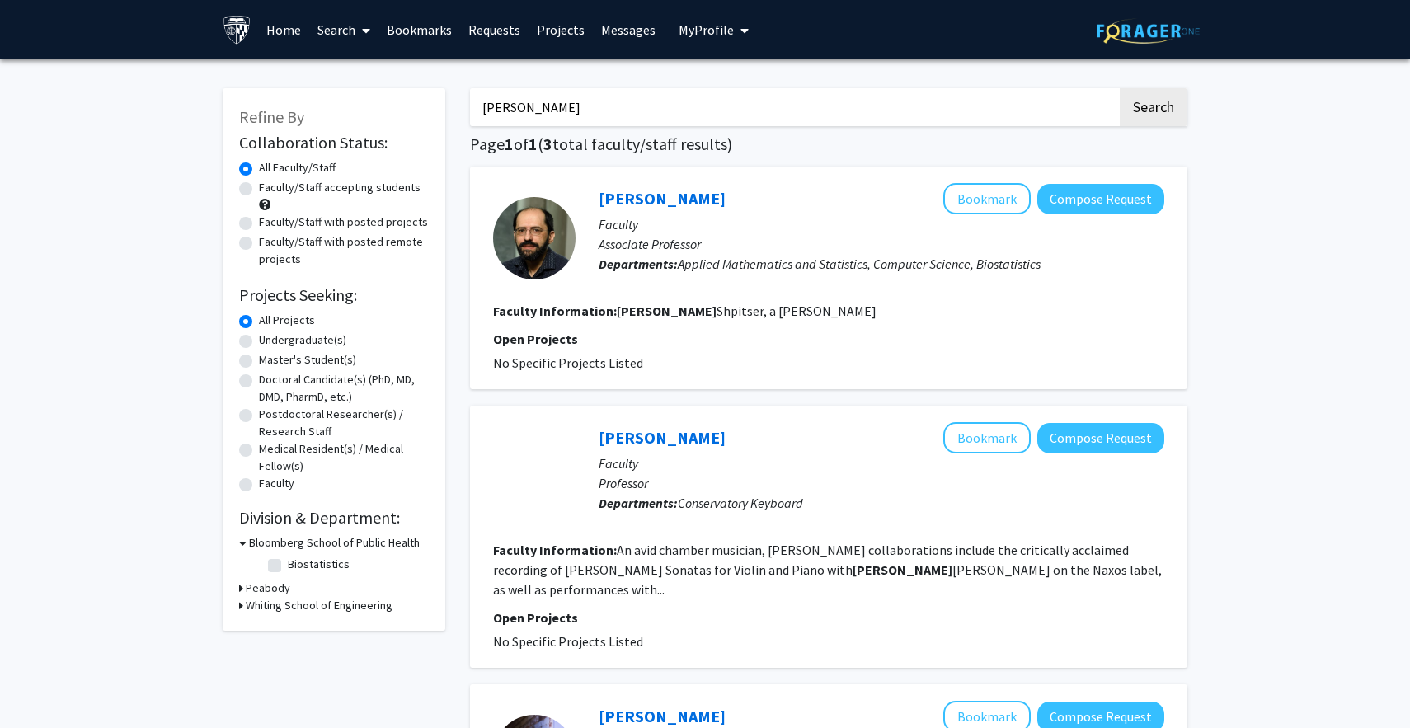
click at [1120, 88] on button "Search" at bounding box center [1154, 107] width 68 height 38
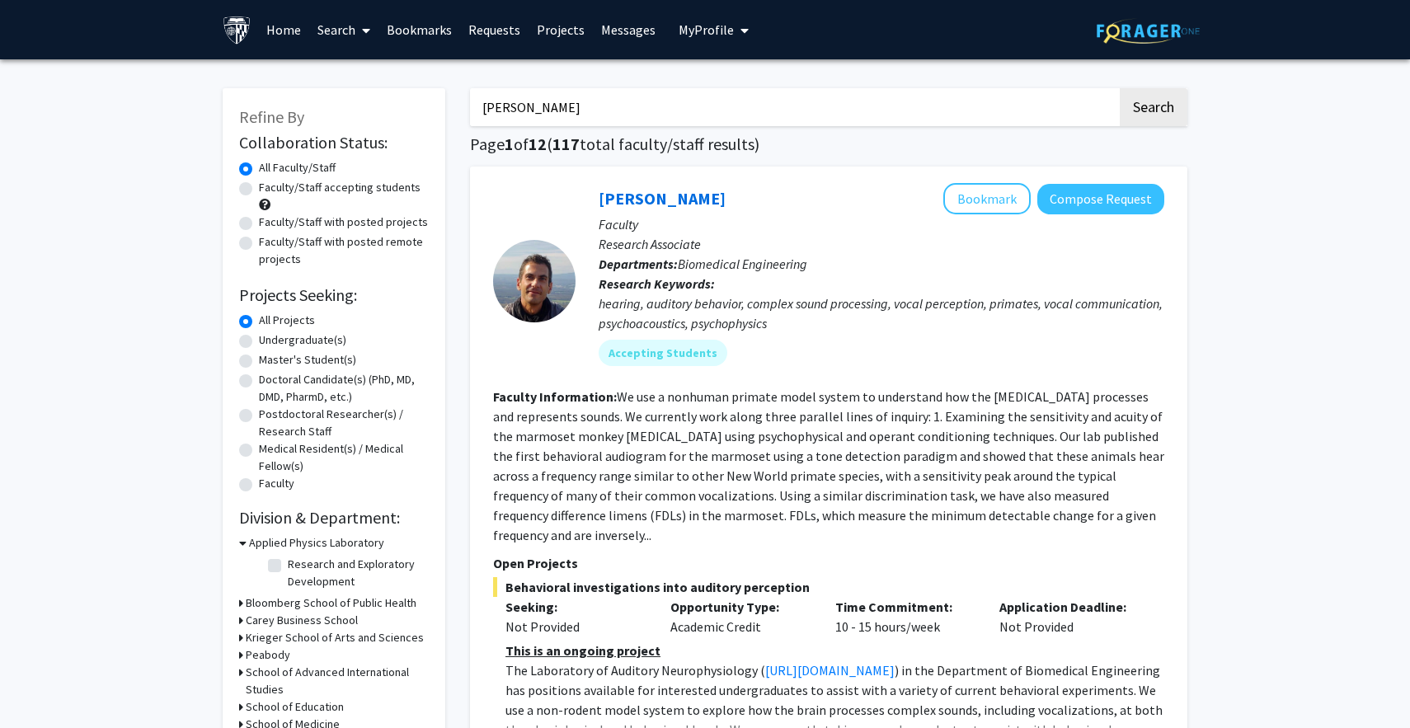
click at [1120, 88] on button "Search" at bounding box center [1154, 107] width 68 height 38
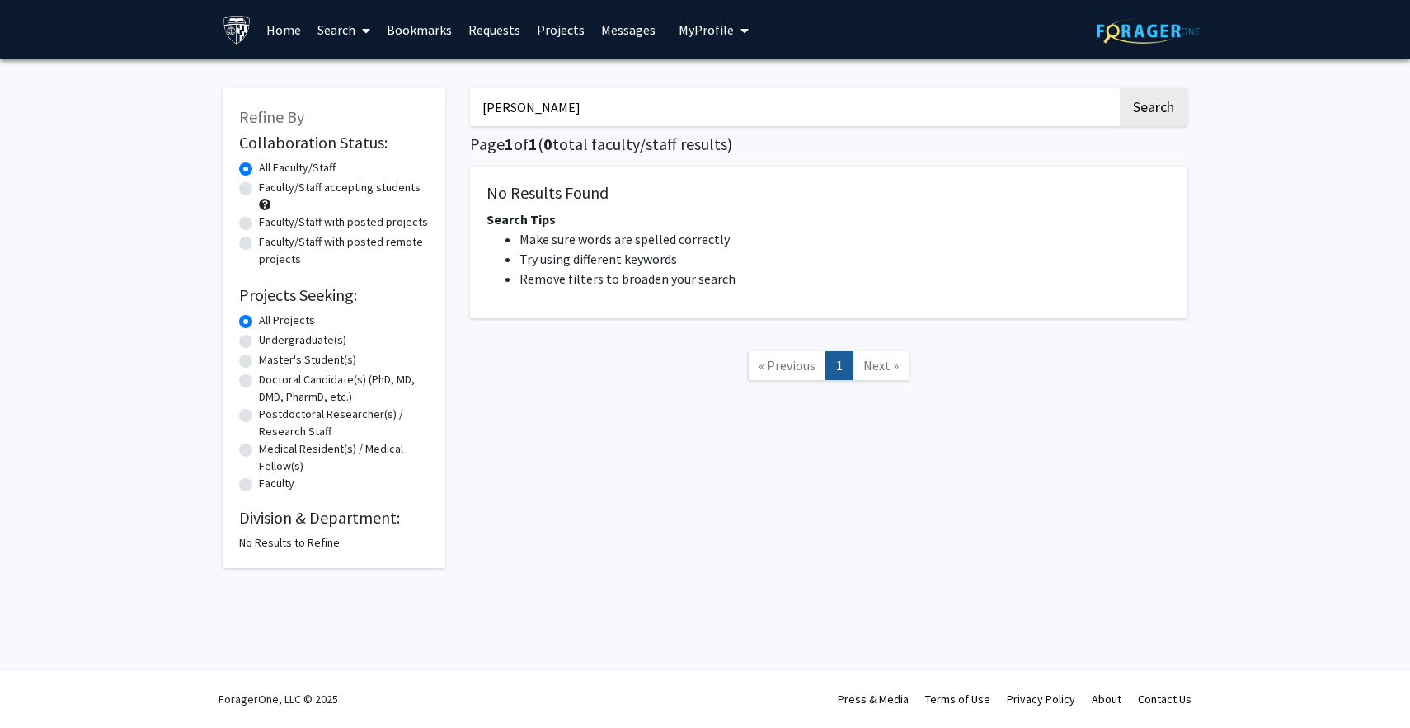
click at [1120, 88] on button "Search" at bounding box center [1154, 107] width 68 height 38
type input "[PERSON_NAME]"
click at [1136, 92] on button "Search" at bounding box center [1154, 107] width 68 height 38
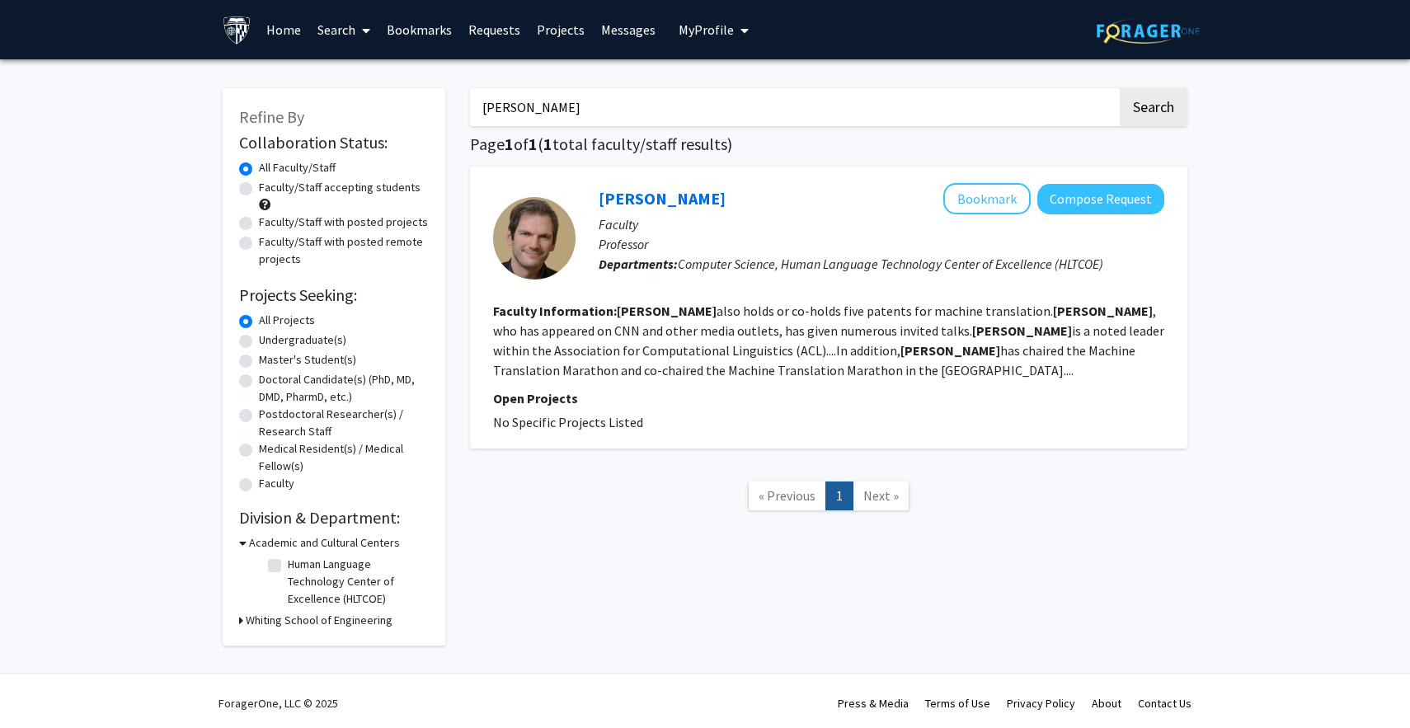
click at [736, 343] on fg-read-more "[PERSON_NAME] also holds or co-holds five patents for machine translation. [PER…" at bounding box center [828, 341] width 671 height 76
